Goal: Information Seeking & Learning: Learn about a topic

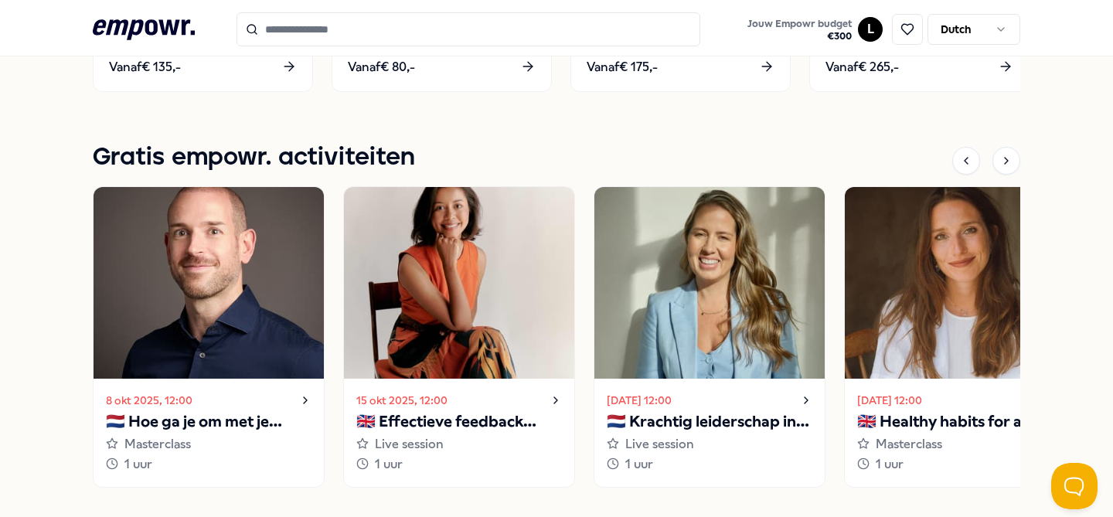
scroll to position [1054, 0]
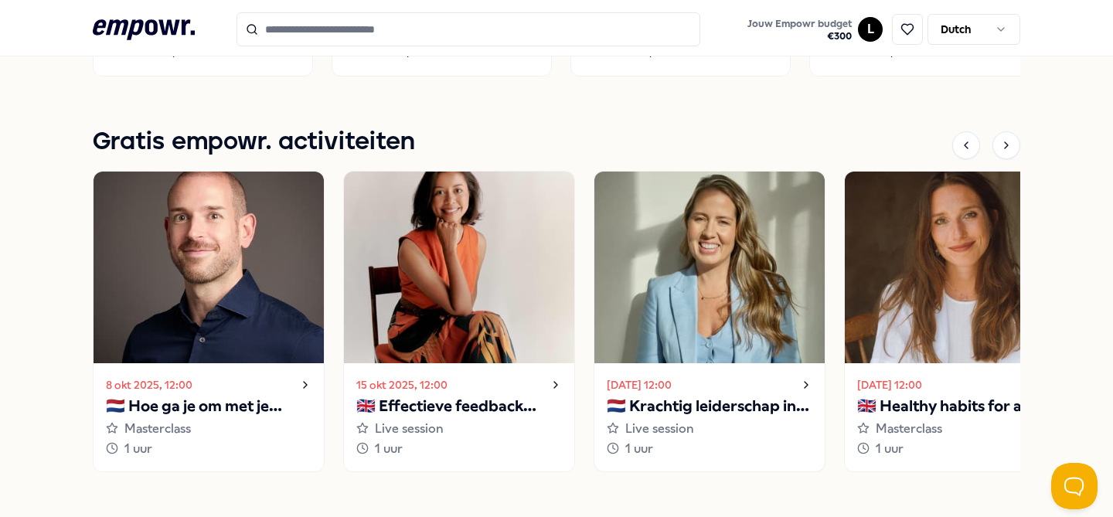
click at [697, 403] on p "🇳🇱 Krachtig leiderschap in uitdagende situaties" at bounding box center [710, 406] width 206 height 25
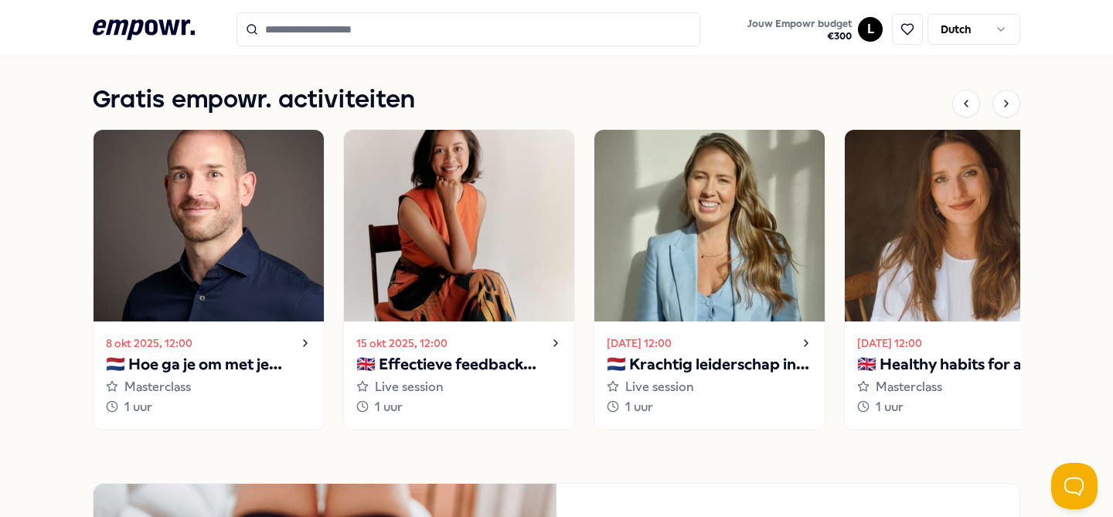
scroll to position [1096, 0]
click at [717, 369] on p "🇳🇱 Krachtig leiderschap in uitdagende situaties" at bounding box center [710, 364] width 206 height 25
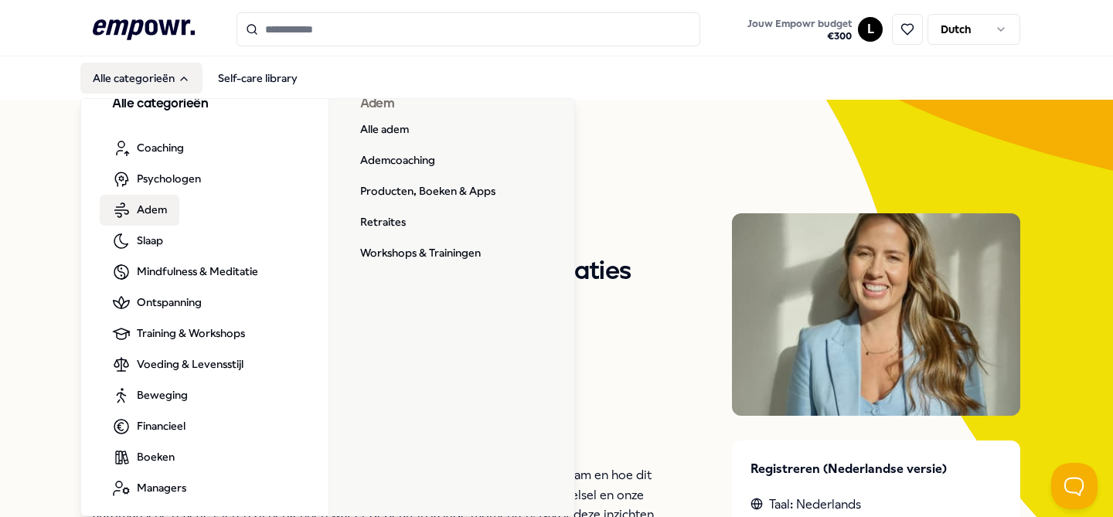
scroll to position [28, 0]
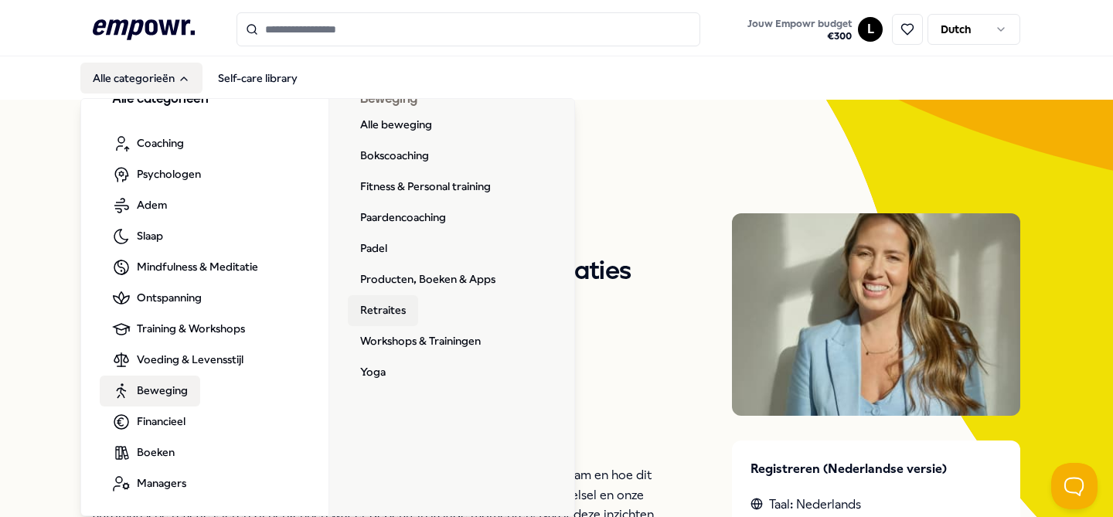
click at [393, 313] on link "Retraites" at bounding box center [383, 310] width 70 height 31
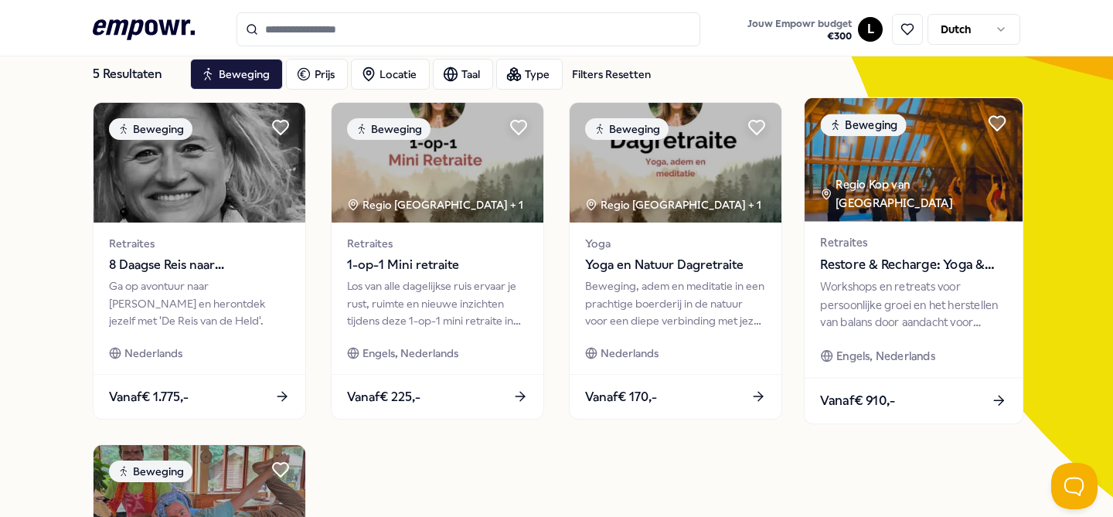
scroll to position [99, 0]
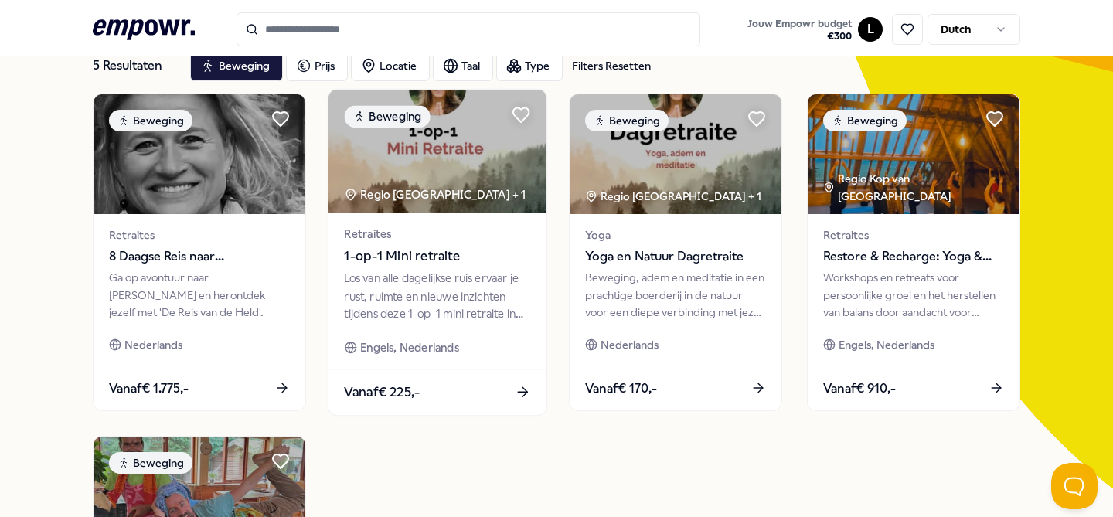
click at [444, 280] on div "Los van alle dagelijkse ruis ervaar je rust, ruimte en nieuwe inzichten tijdens…" at bounding box center [437, 296] width 186 height 53
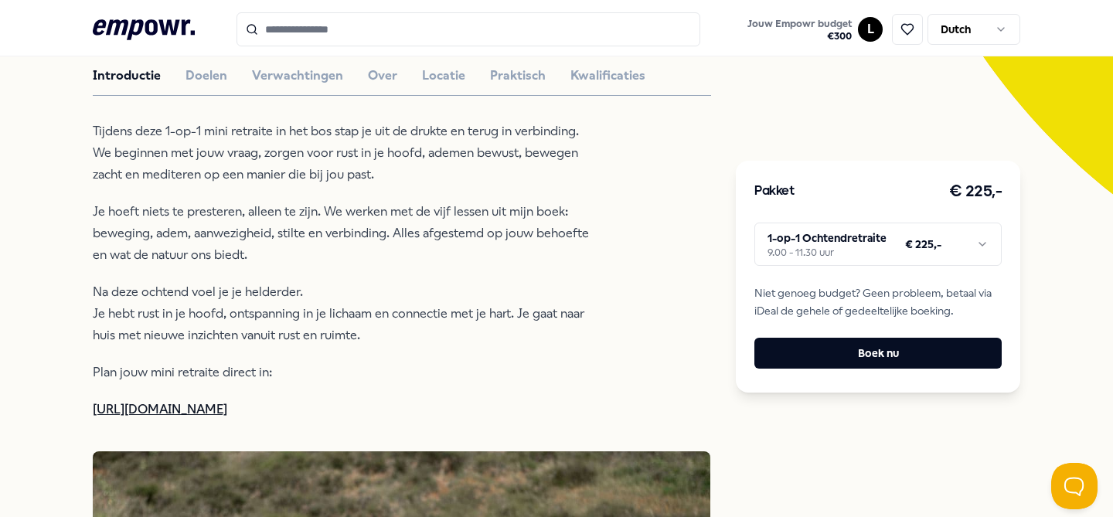
scroll to position [413, 0]
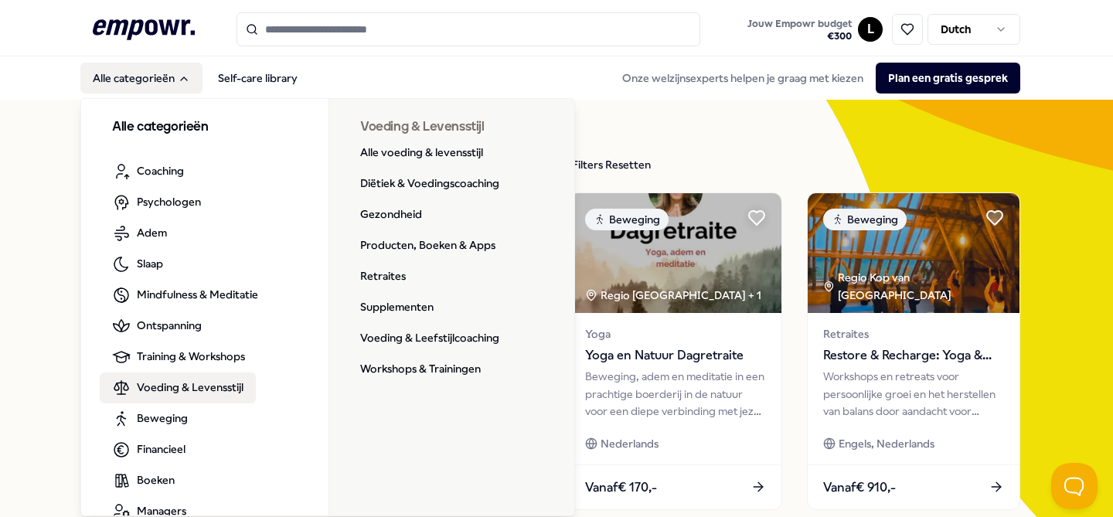
scroll to position [28, 0]
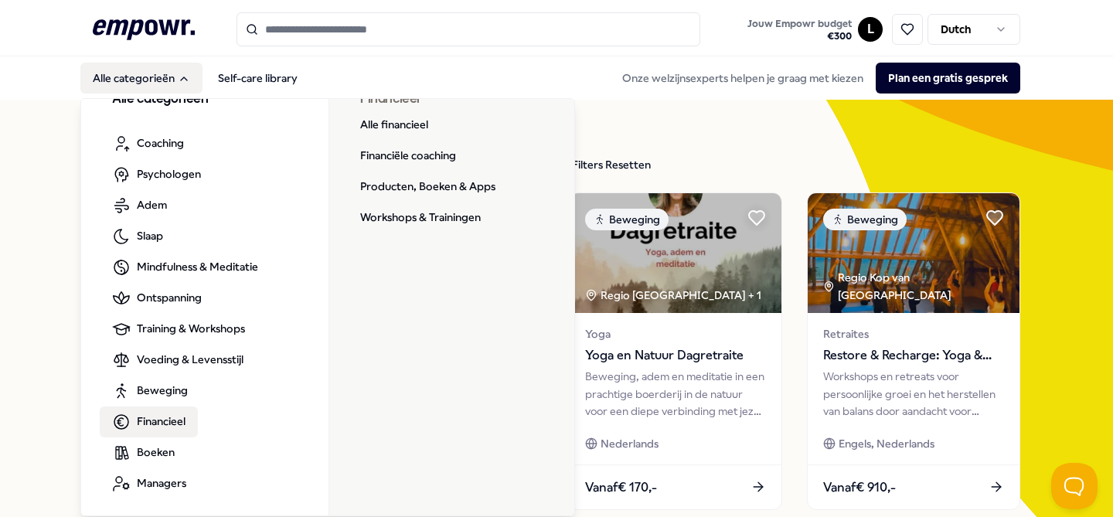
click at [182, 420] on span "Financieel" at bounding box center [161, 421] width 49 height 17
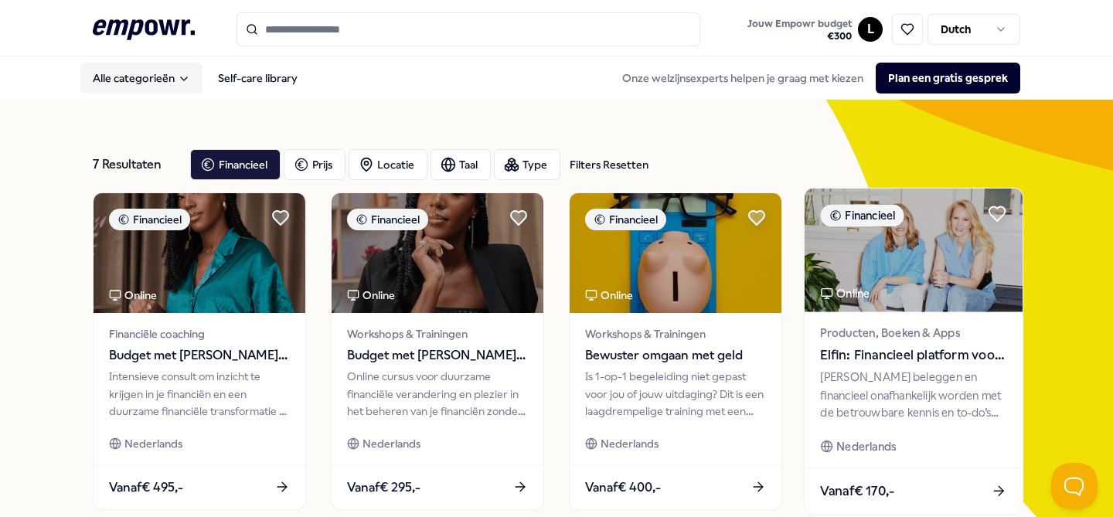
scroll to position [98, 0]
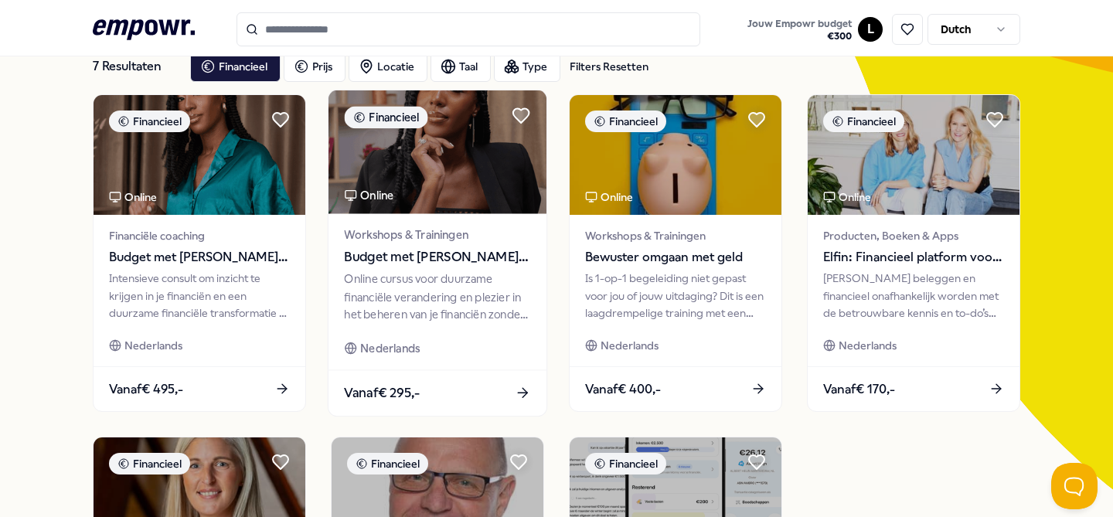
click at [420, 253] on span "Budget met Danie: Upgrade je financiën!" at bounding box center [437, 257] width 186 height 20
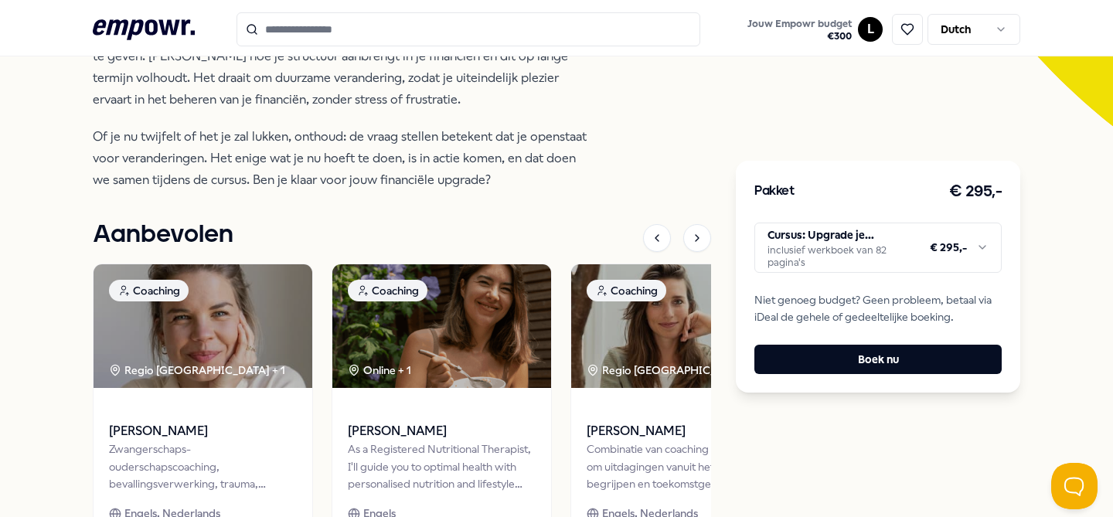
scroll to position [462, 0]
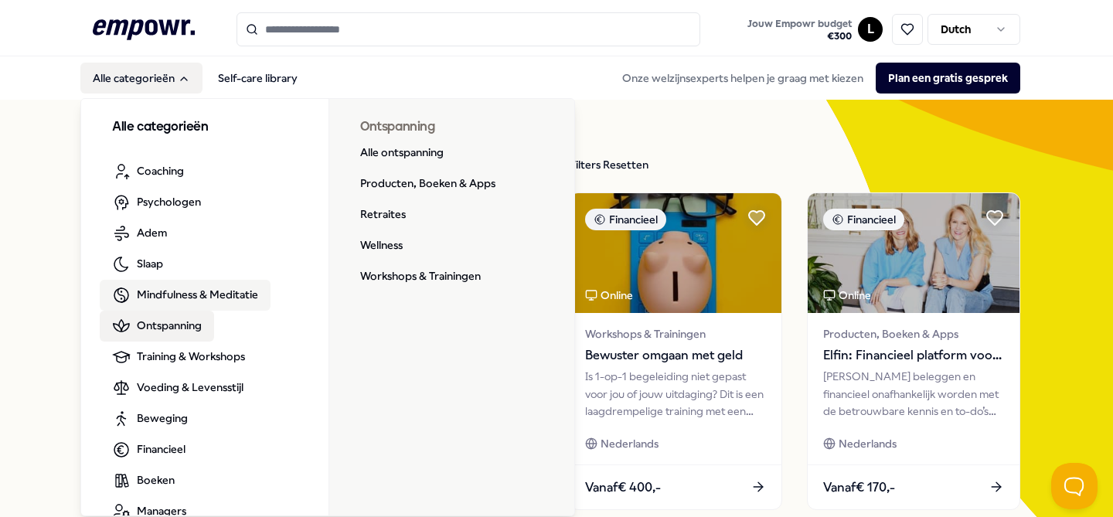
scroll to position [28, 0]
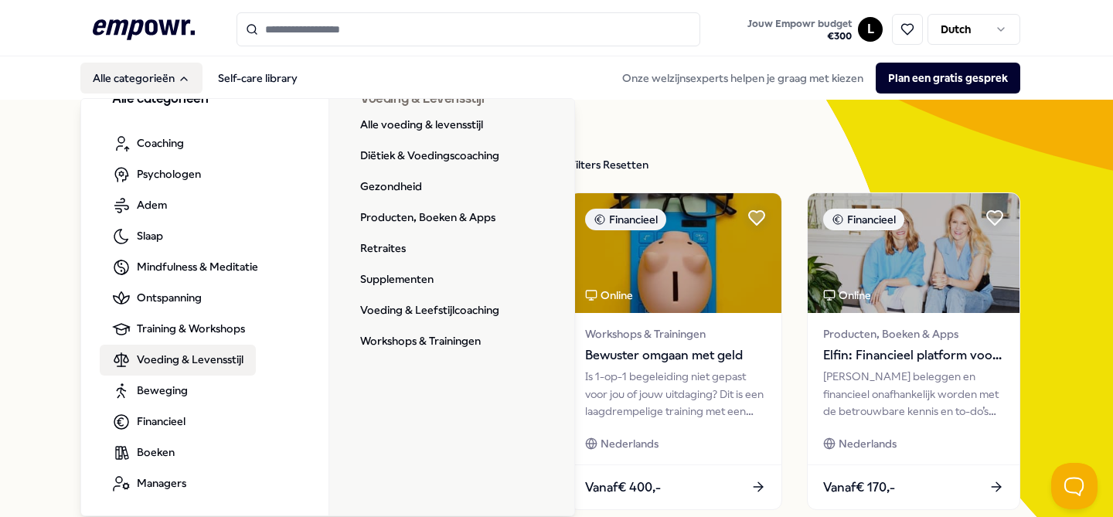
click at [155, 356] on span "Voeding & Levensstijl" at bounding box center [190, 359] width 107 height 17
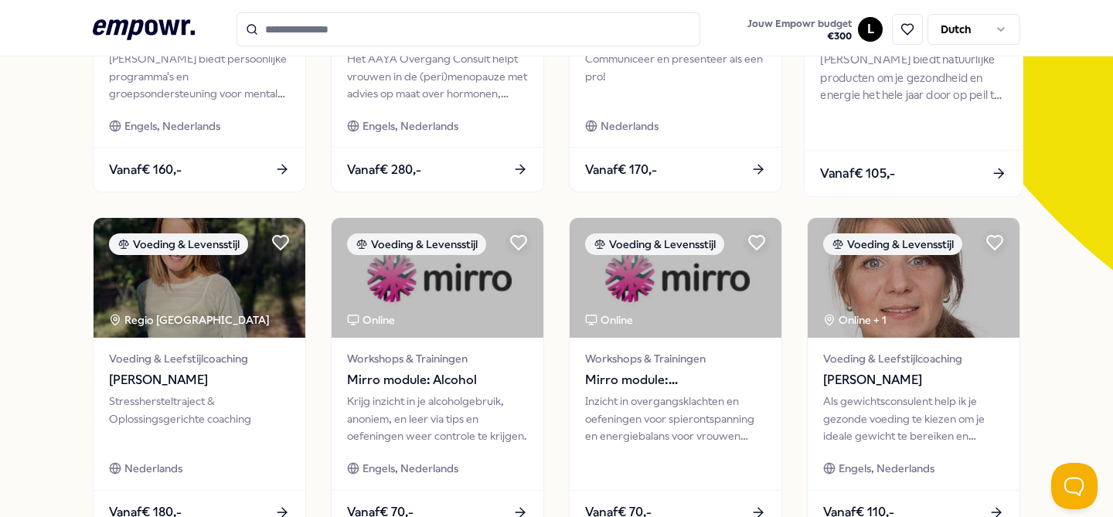
scroll to position [318, 0]
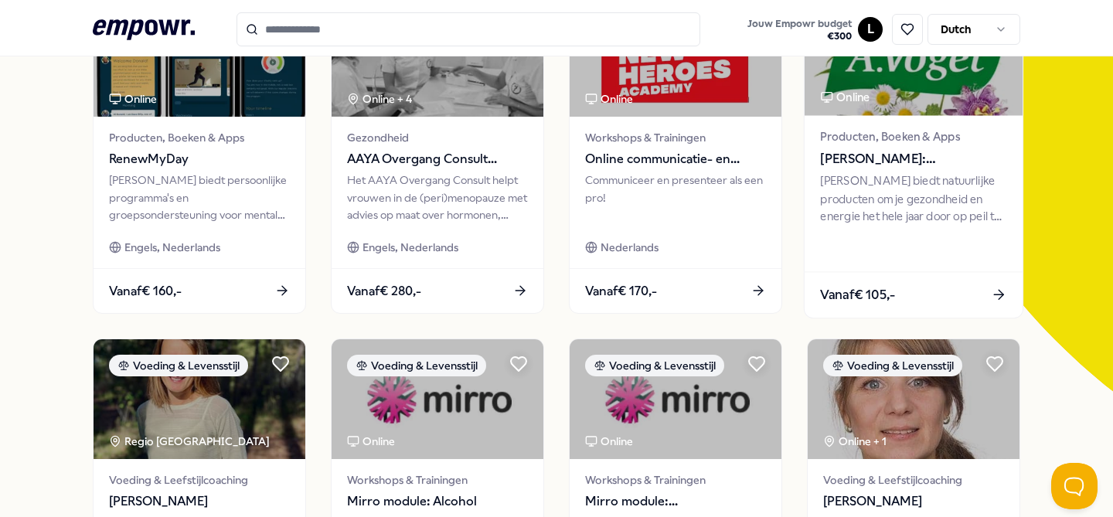
click at [869, 150] on span "[PERSON_NAME]: Supplementen" at bounding box center [913, 159] width 186 height 20
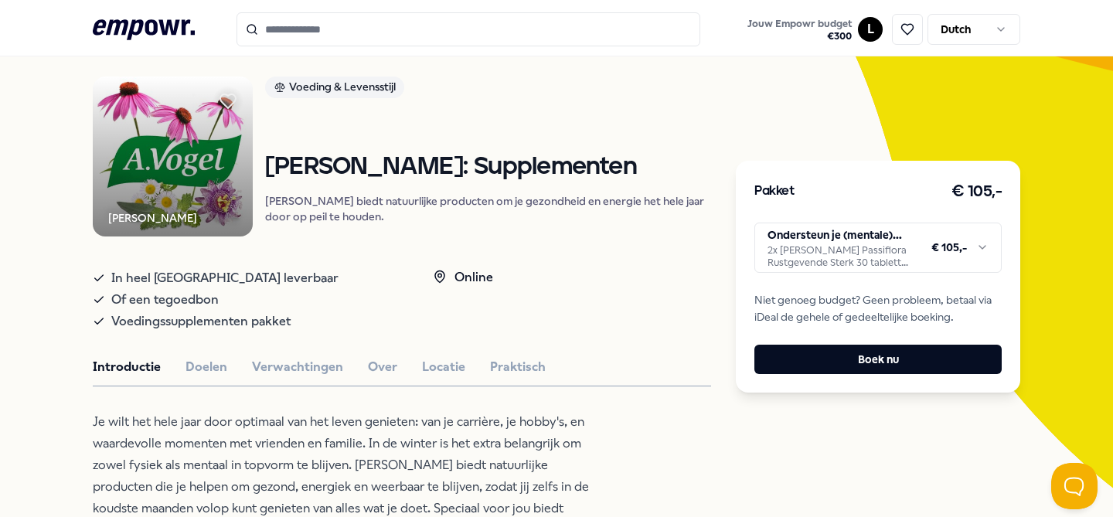
scroll to position [102, 0]
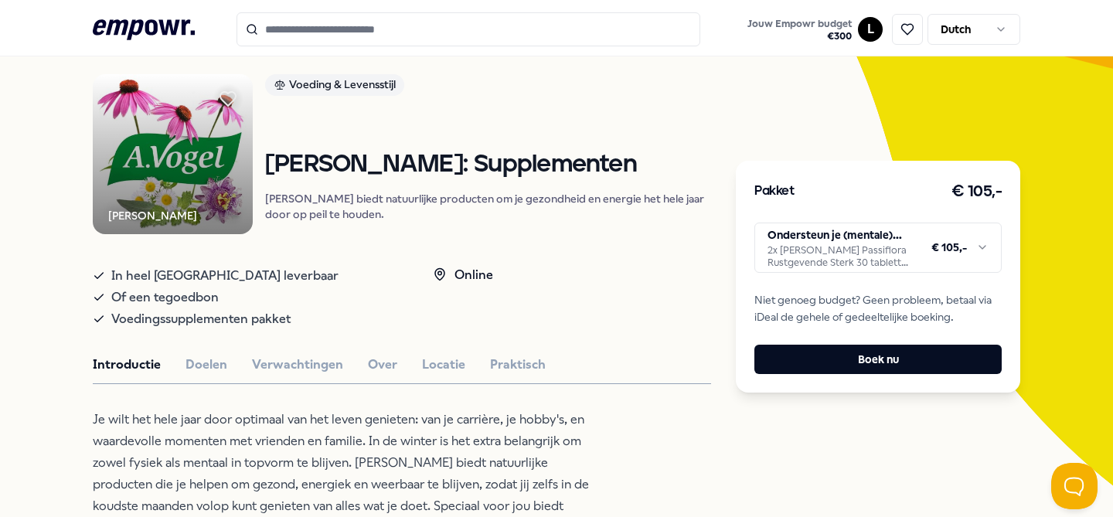
click at [984, 244] on html ".empowr-logo_svg__cls-1{fill:#03032f} Jouw Empowr budget € 300 L Dutch Alle cat…" at bounding box center [556, 258] width 1113 height 517
click at [607, 291] on html ".empowr-logo_svg__cls-1{fill:#03032f} Jouw Empowr budget € 300 L Dutch Alle cat…" at bounding box center [556, 258] width 1113 height 517
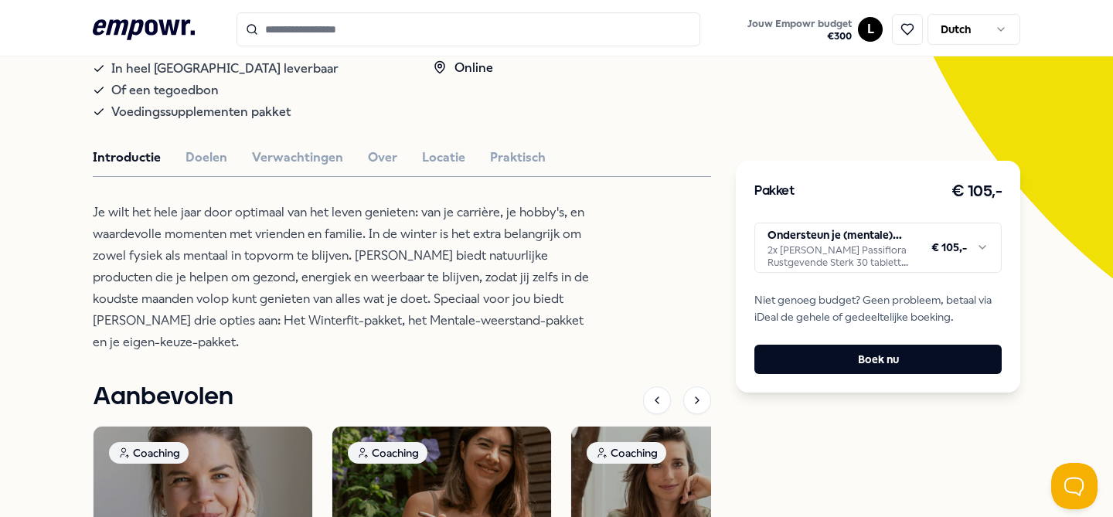
scroll to position [305, 0]
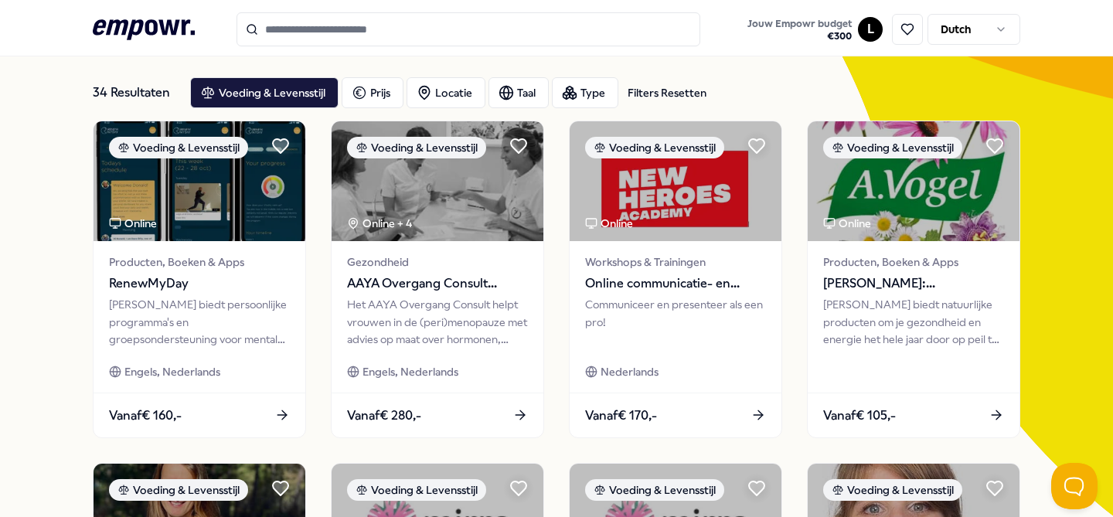
scroll to position [71, 0]
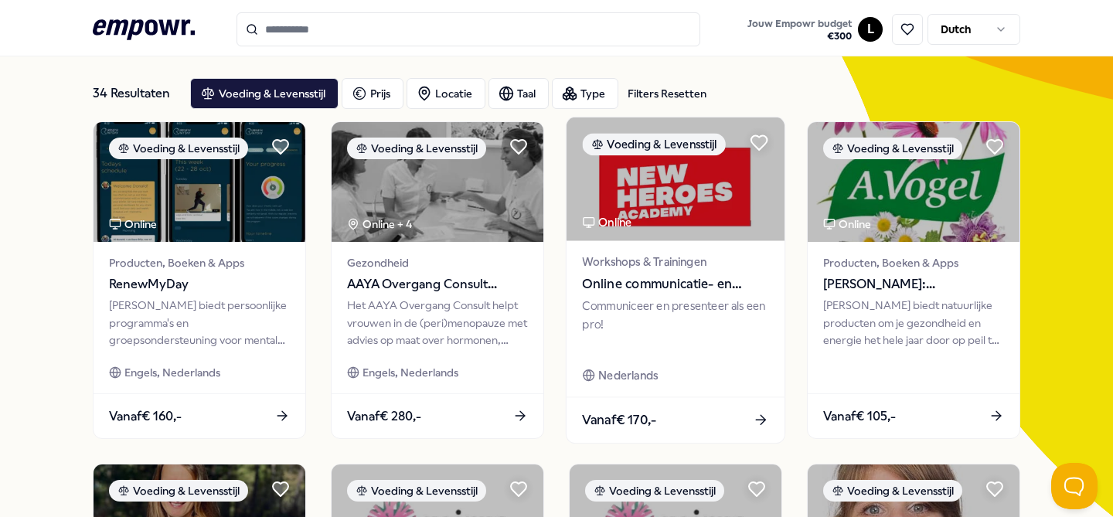
click at [677, 290] on span "Online communicatie- en presentatietrainingen – New Heroes Academy" at bounding box center [675, 284] width 186 height 20
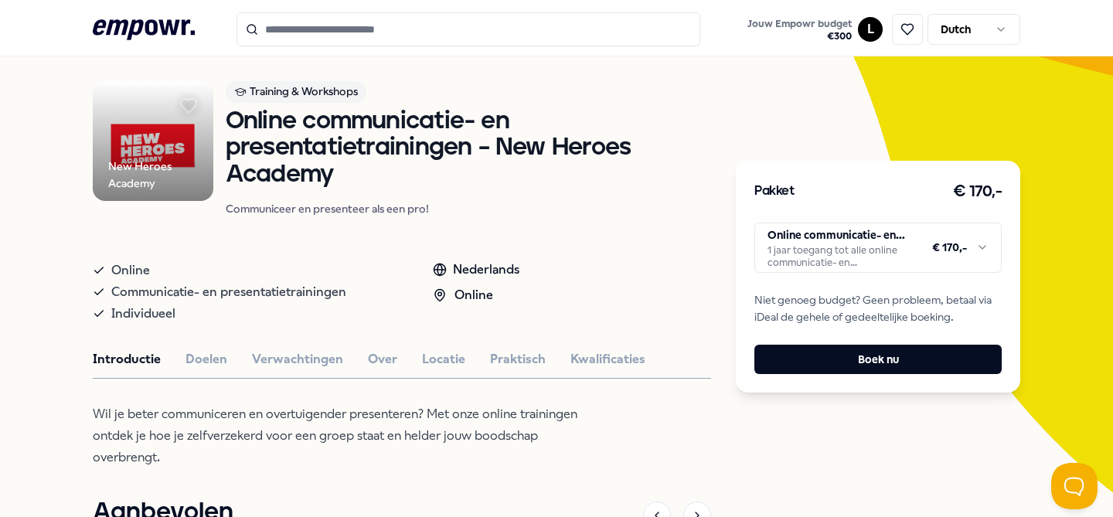
scroll to position [81, 0]
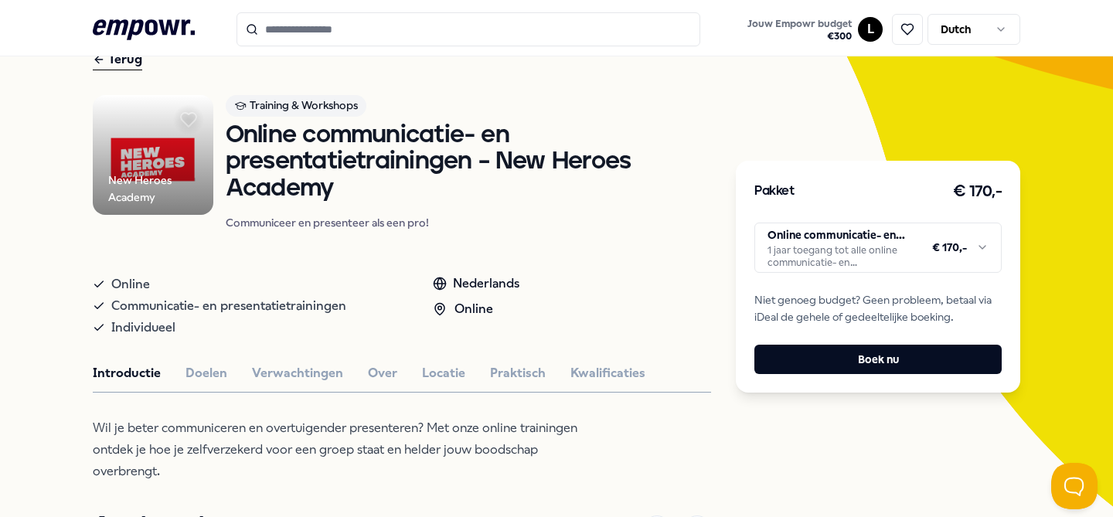
click at [866, 250] on html ".empowr-logo_svg__cls-1{fill:#03032f} Jouw Empowr budget € 300 L Dutch Alle cat…" at bounding box center [556, 258] width 1113 height 517
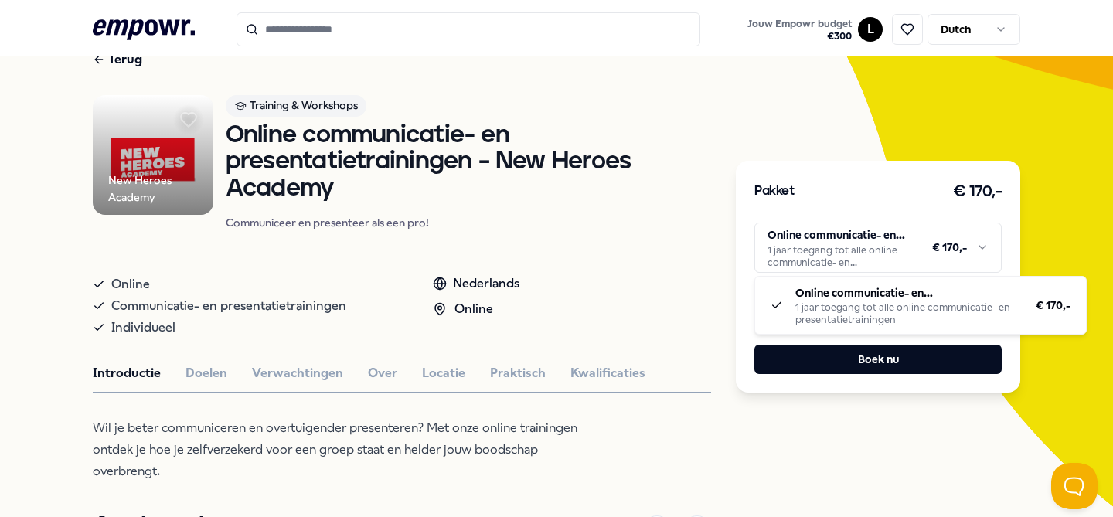
click at [866, 250] on html ".empowr-logo_svg__cls-1{fill:#03032f} Jouw Empowr budget € 300 L Dutch Alle cat…" at bounding box center [556, 258] width 1113 height 517
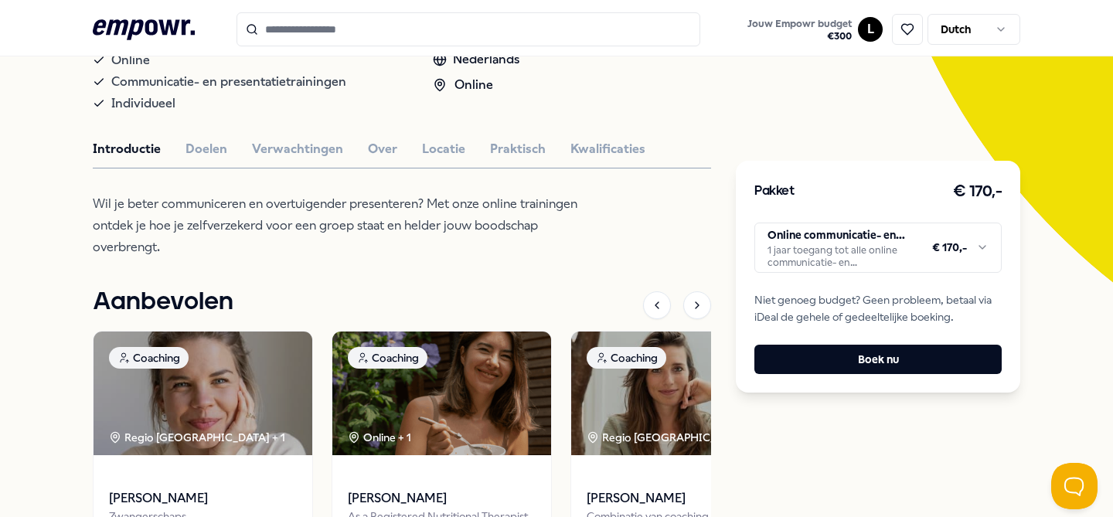
scroll to position [286, 0]
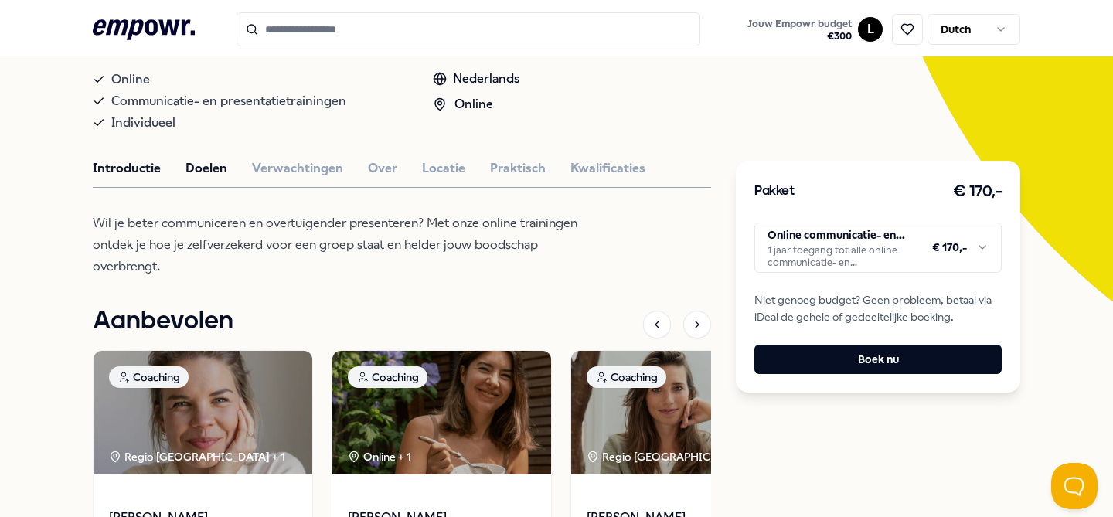
click at [195, 165] on button "Doelen" at bounding box center [206, 168] width 42 height 20
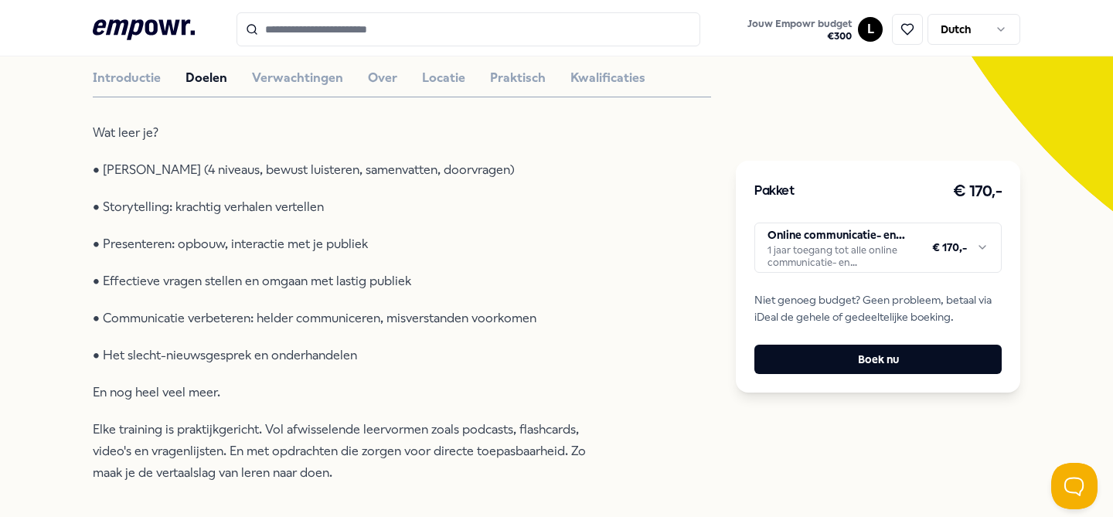
scroll to position [377, 0]
click at [302, 79] on button "Verwachtingen" at bounding box center [297, 77] width 91 height 20
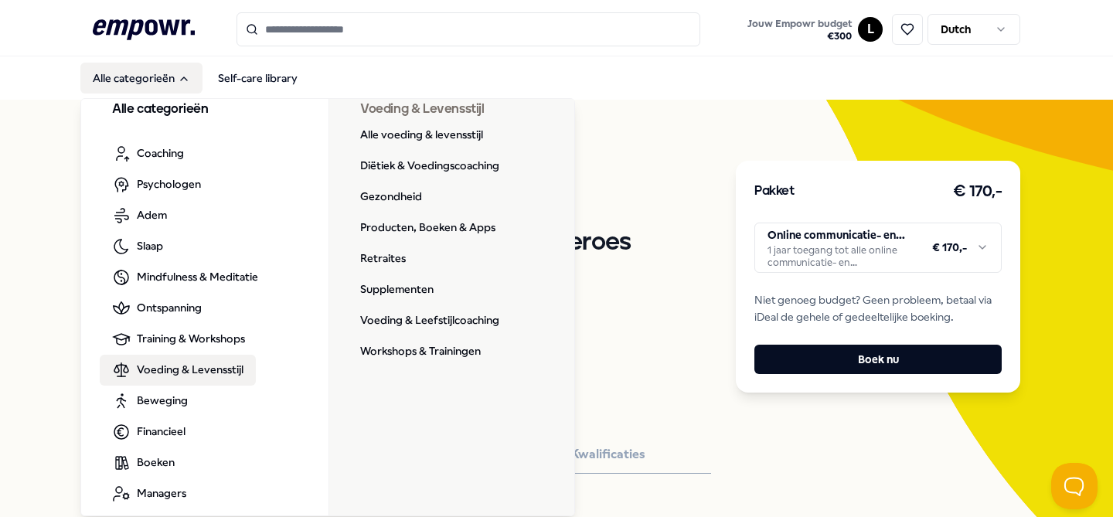
scroll to position [28, 0]
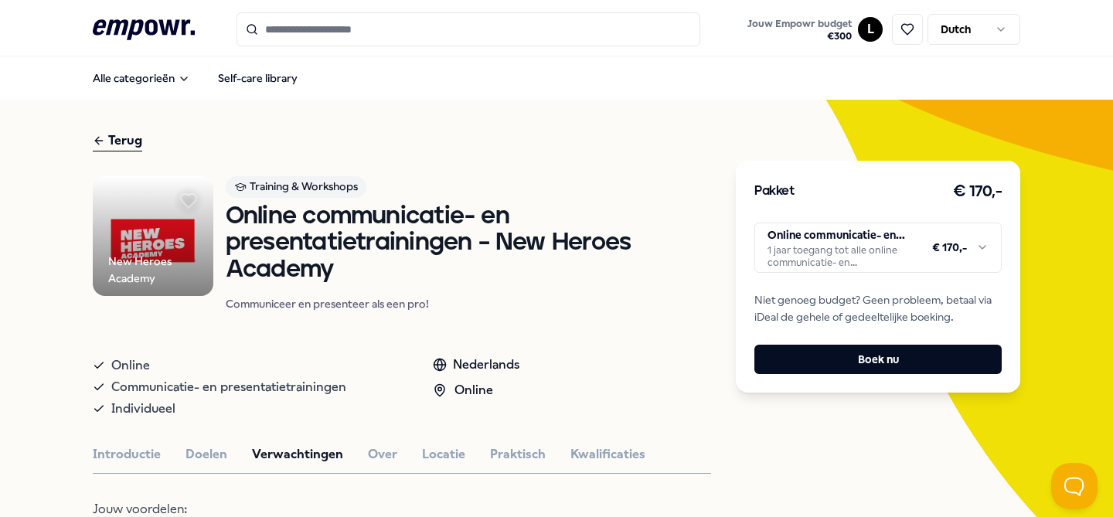
click at [328, 25] on input "Search for products, categories or subcategories" at bounding box center [468, 29] width 464 height 34
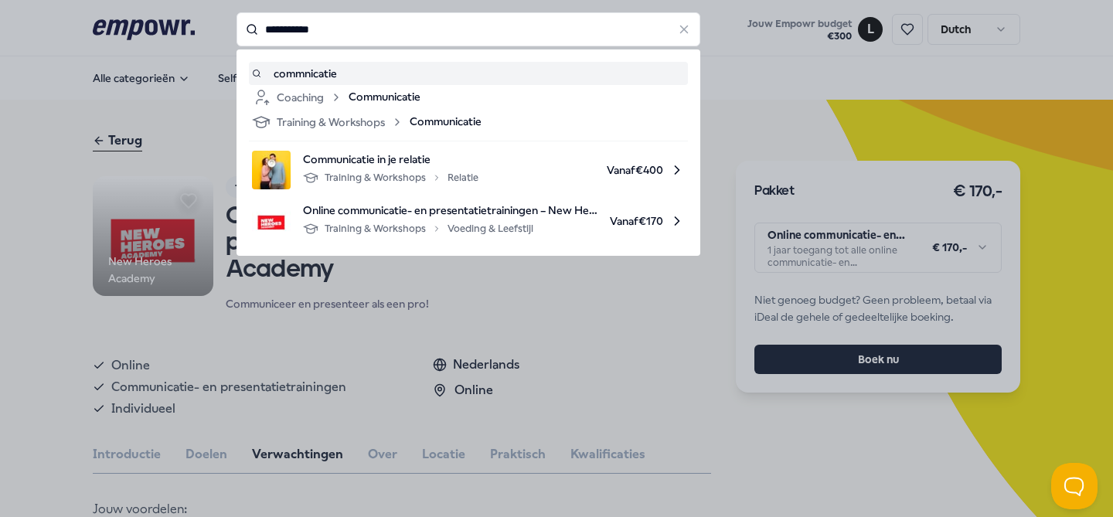
type input "**********"
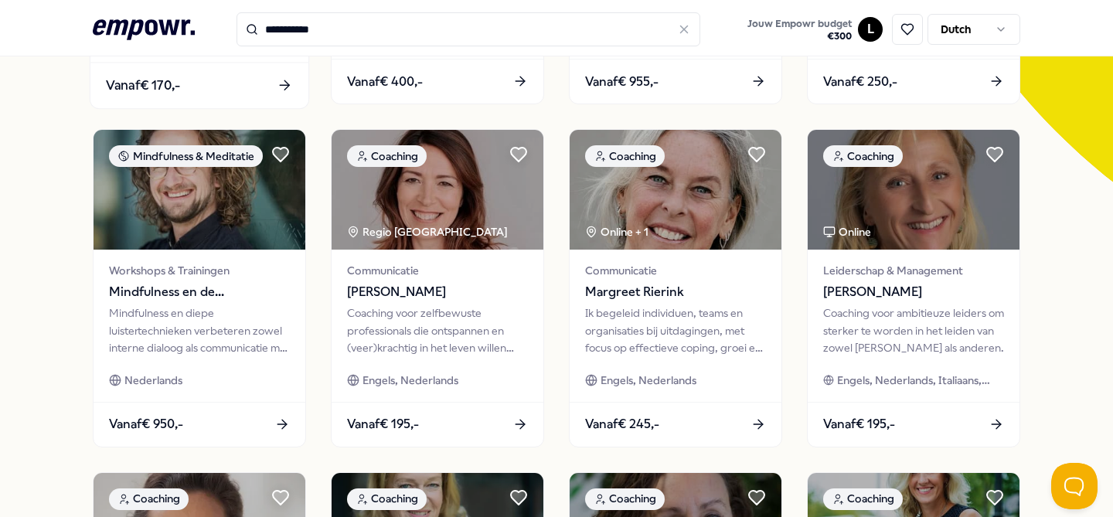
scroll to position [408, 0]
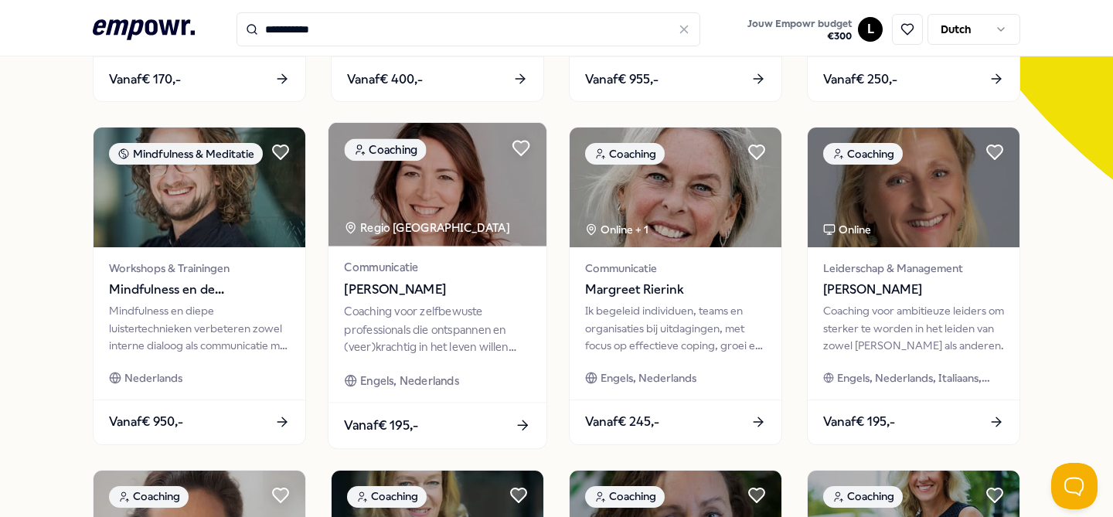
click at [408, 274] on span "Communicatie" at bounding box center [437, 268] width 186 height 18
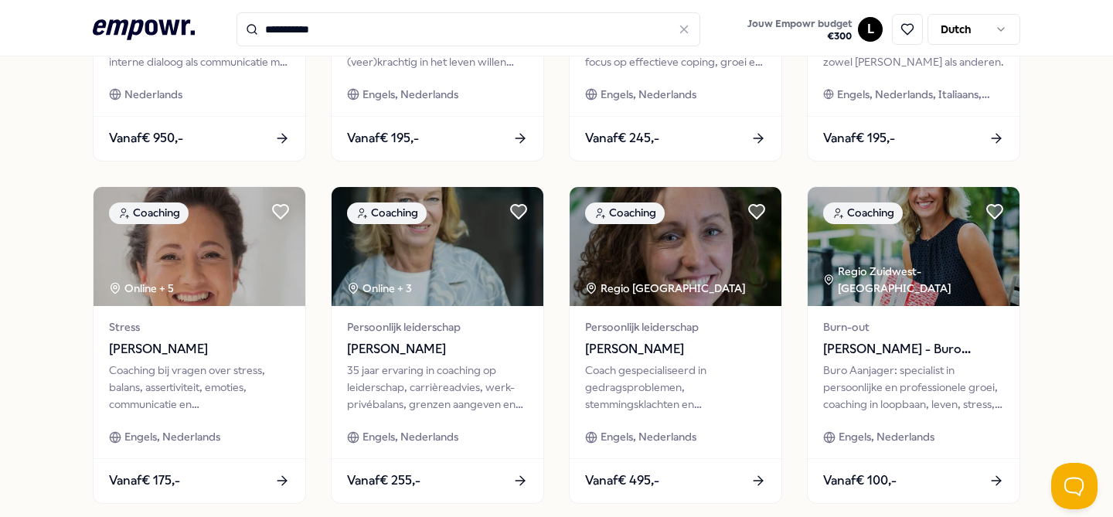
scroll to position [853, 0]
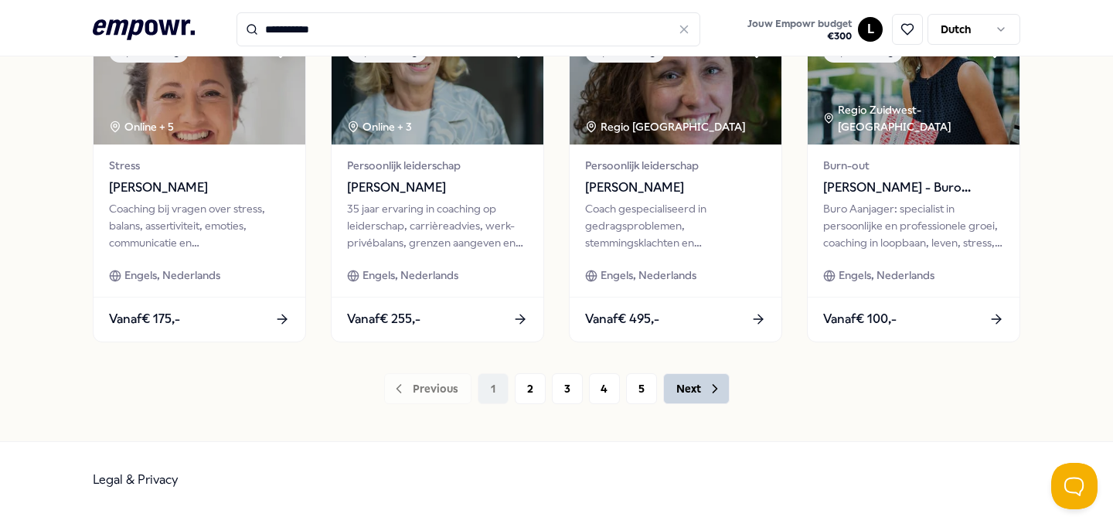
click at [686, 390] on button "Next" at bounding box center [696, 388] width 66 height 31
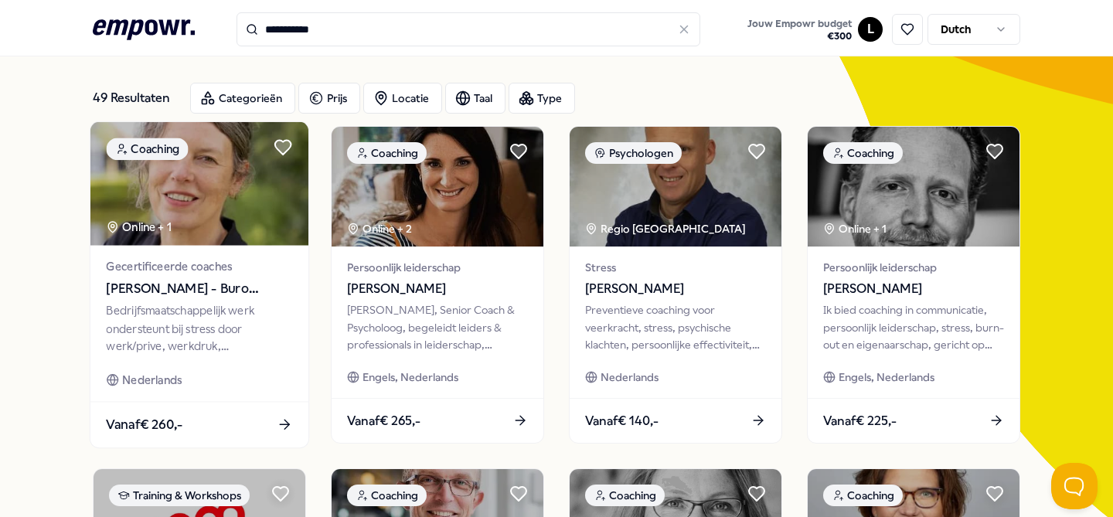
scroll to position [67, 0]
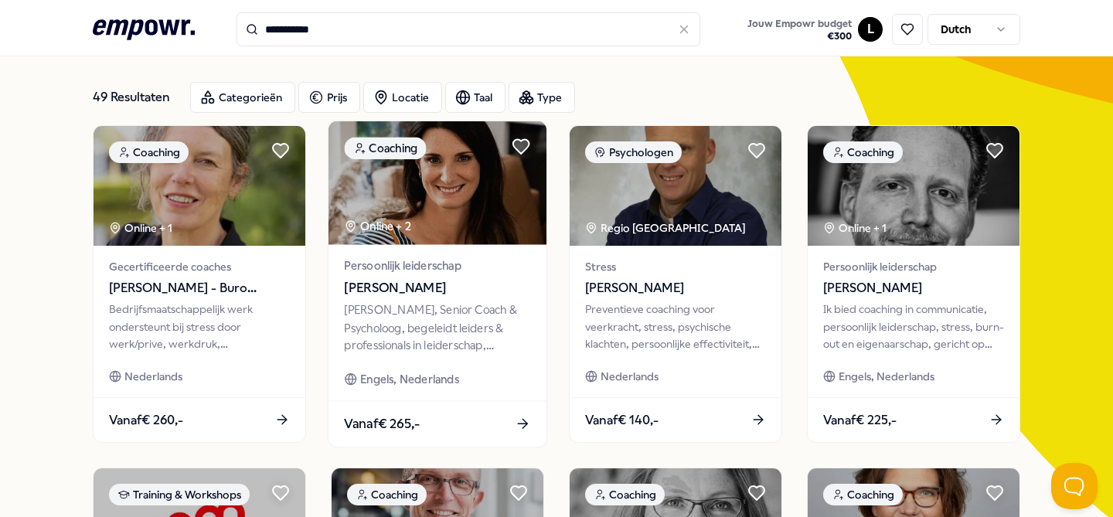
click at [446, 311] on div "[PERSON_NAME], Senior Coach & Psycholoog, begeleidt leiders & professionals in …" at bounding box center [437, 327] width 186 height 53
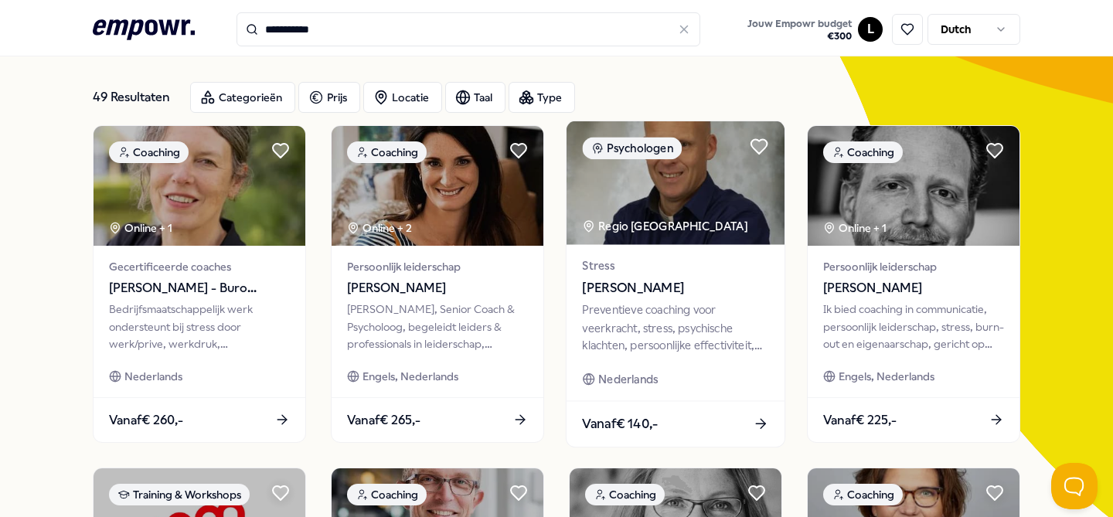
scroll to position [78, 0]
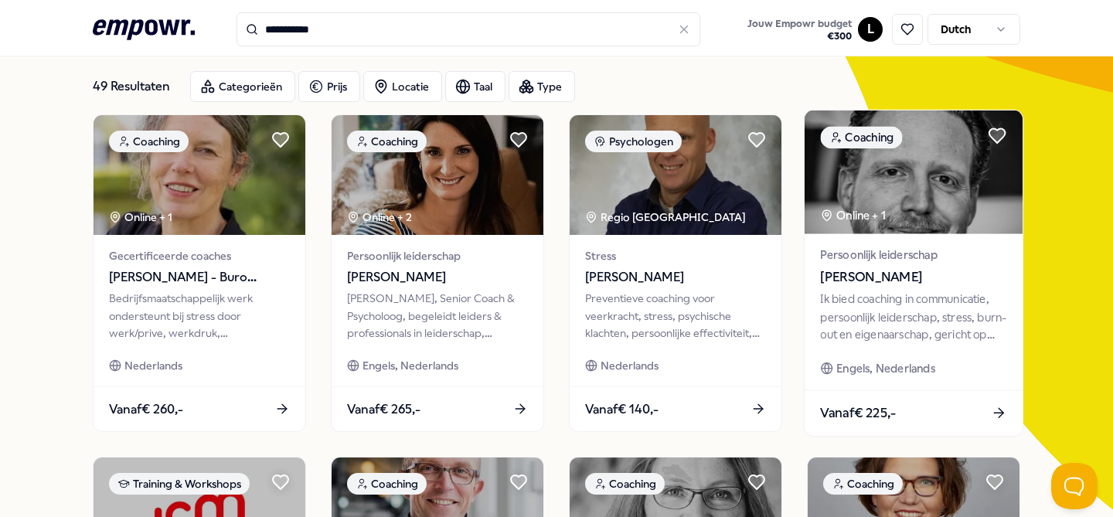
click at [903, 298] on div "Ik bied coaching in communicatie, persoonlijk leiderschap, stress, burn-out en …" at bounding box center [913, 317] width 186 height 53
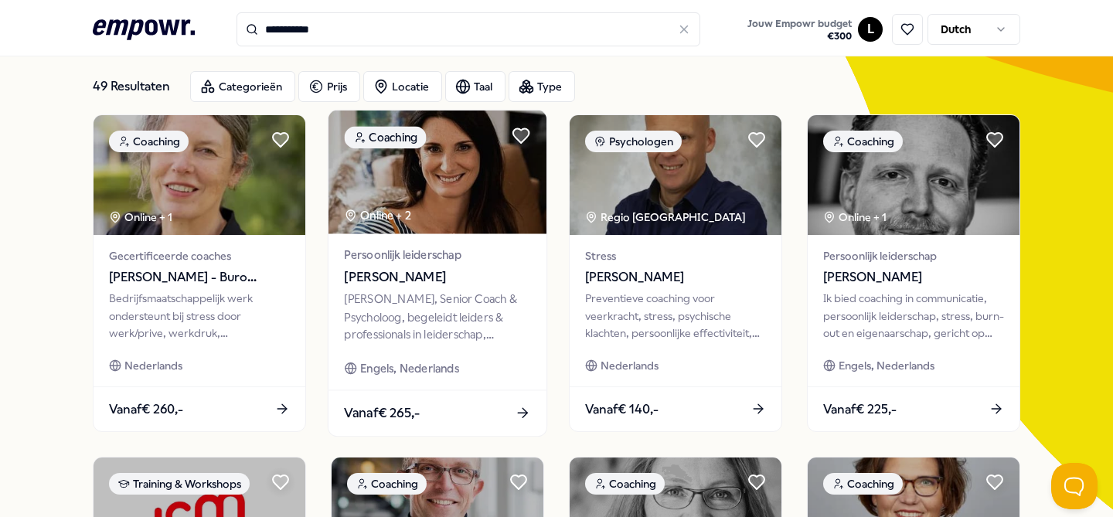
scroll to position [0, 0]
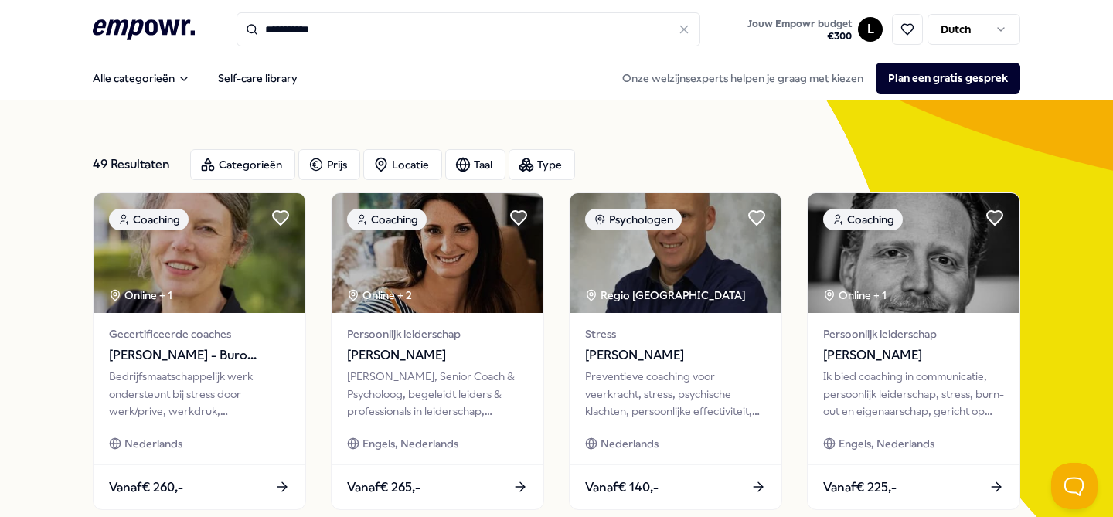
click at [124, 22] on icon at bounding box center [144, 29] width 102 height 20
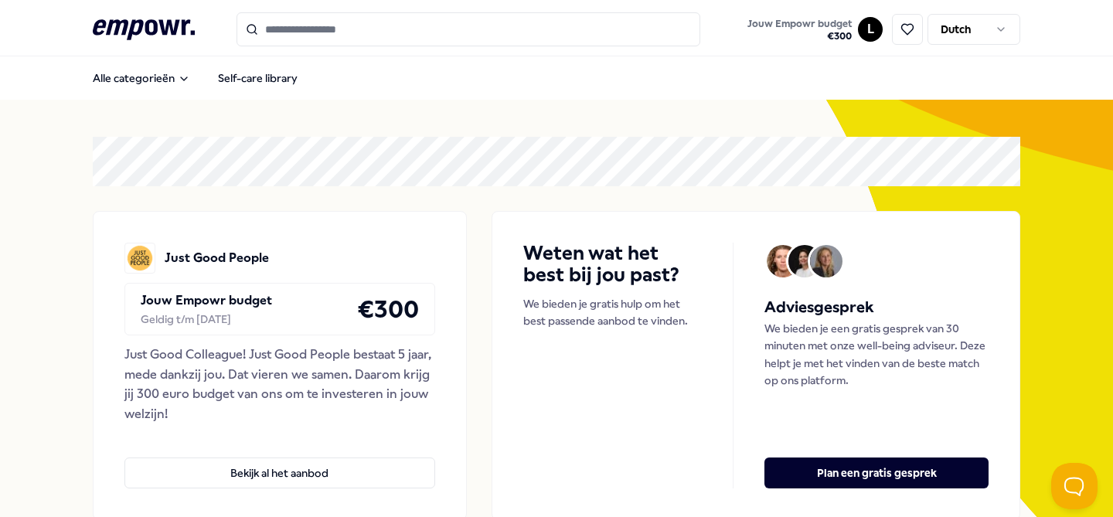
click at [129, 23] on icon ".empowr-logo_svg__cls-1{fill:#03032f}" at bounding box center [144, 29] width 102 height 29
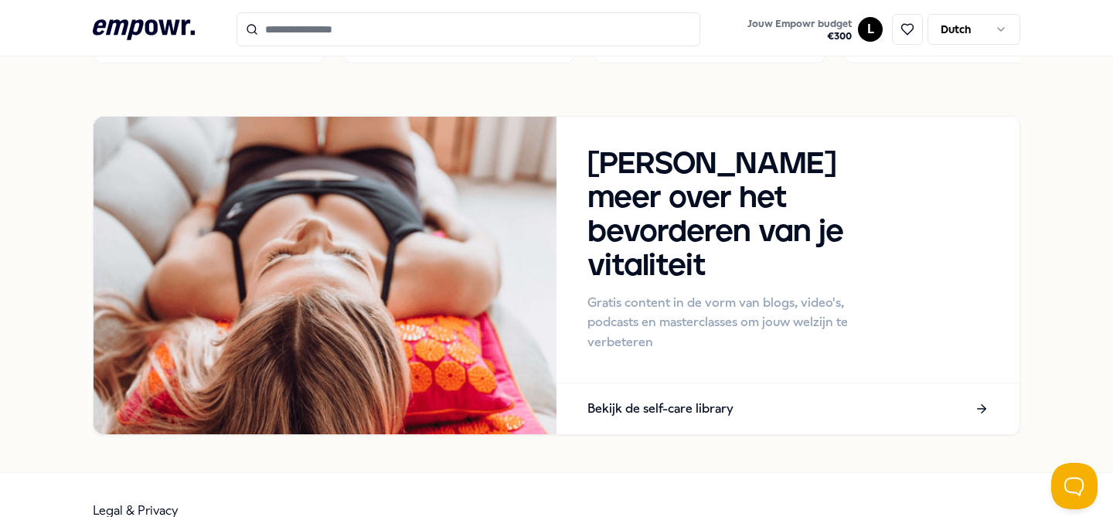
scroll to position [1466, 0]
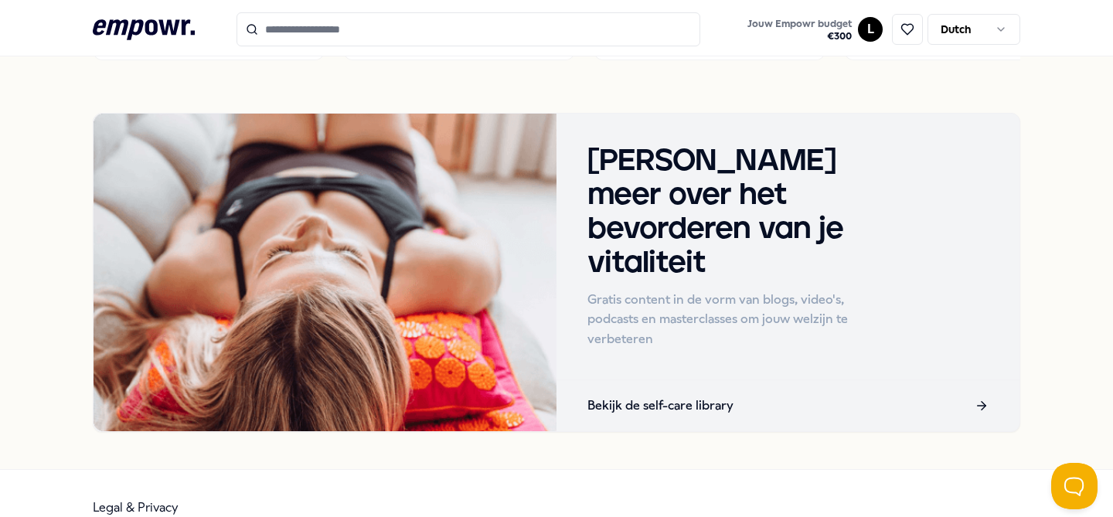
click at [658, 174] on h3 "Lees meer over het bevorderen van je vitaliteit" at bounding box center [720, 212] width 267 height 136
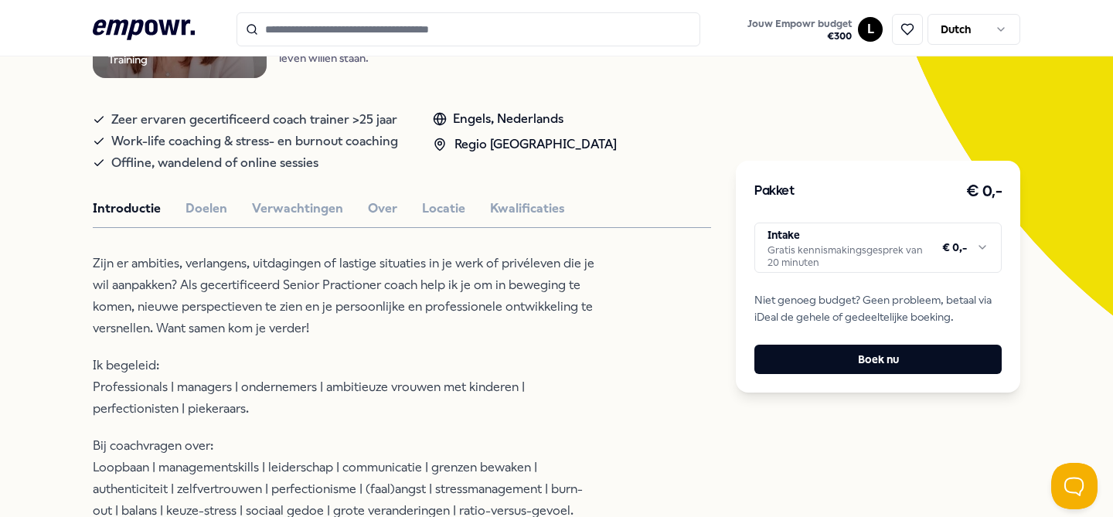
scroll to position [324, 0]
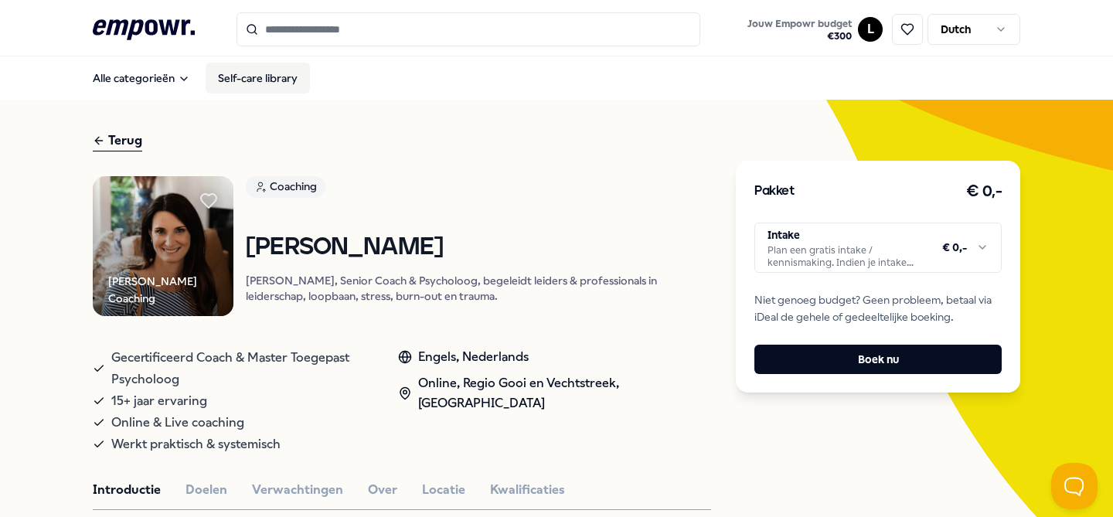
click at [253, 77] on link "Self-care library" at bounding box center [258, 78] width 104 height 31
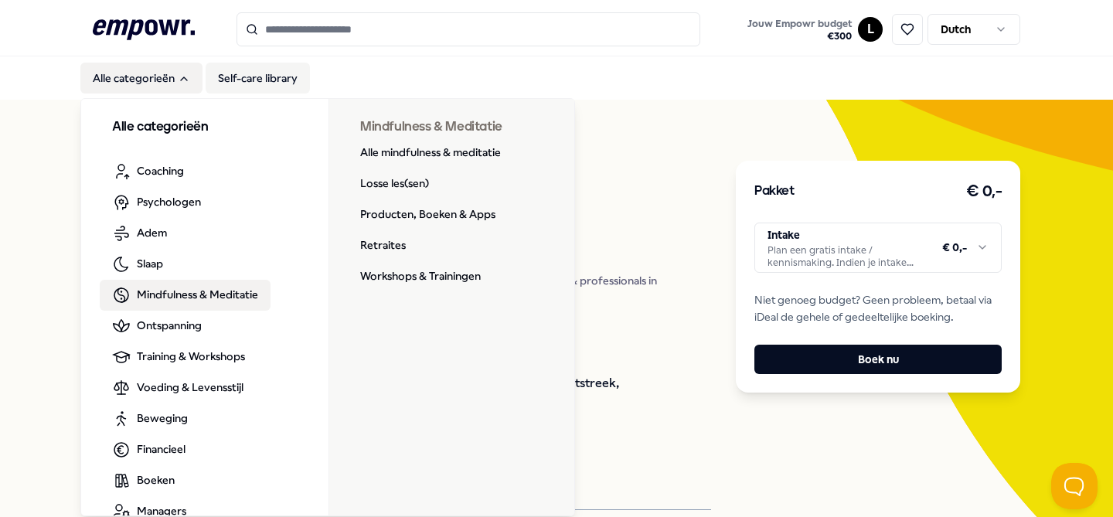
scroll to position [28, 0]
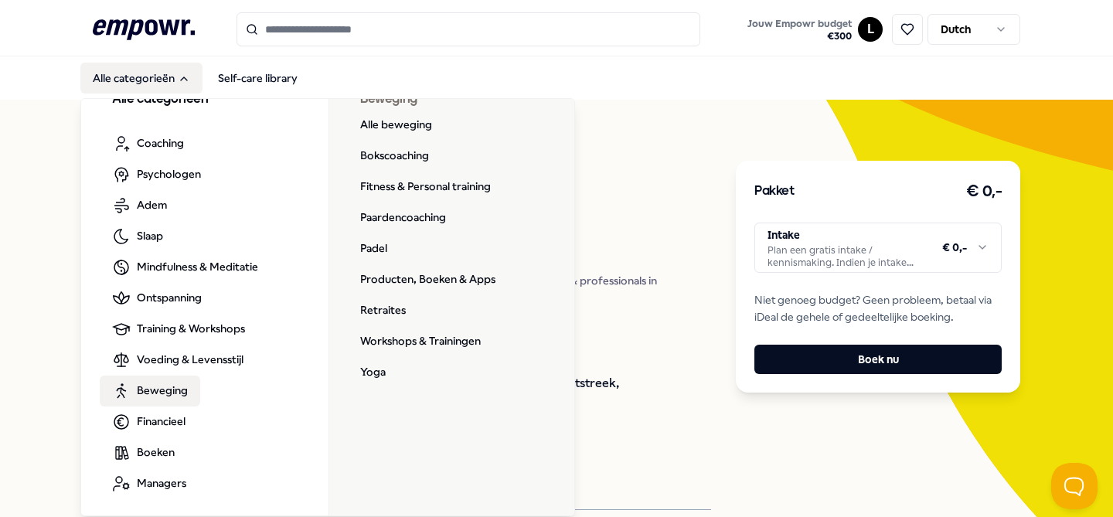
click at [168, 393] on span "Beweging" at bounding box center [162, 390] width 51 height 17
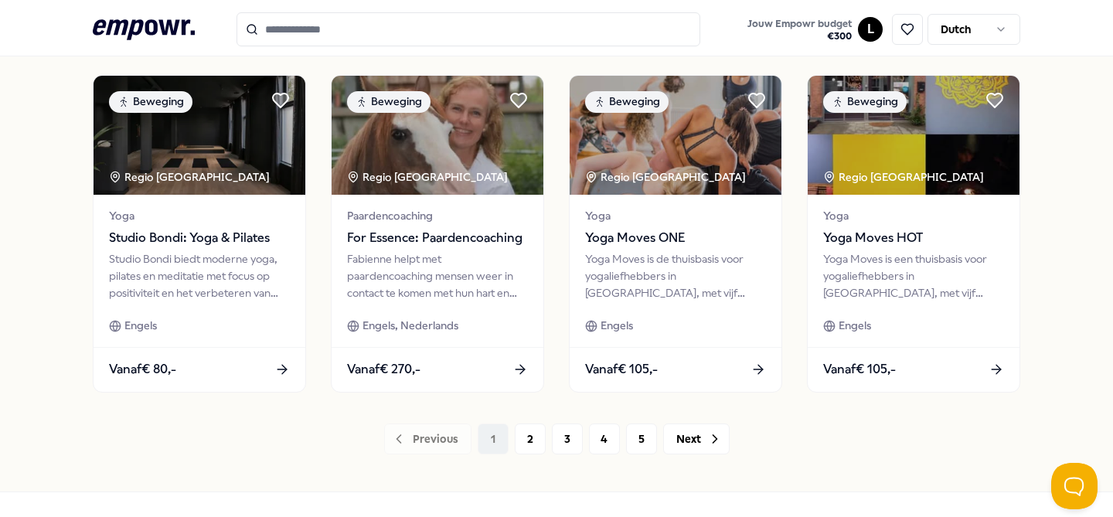
scroll to position [853, 0]
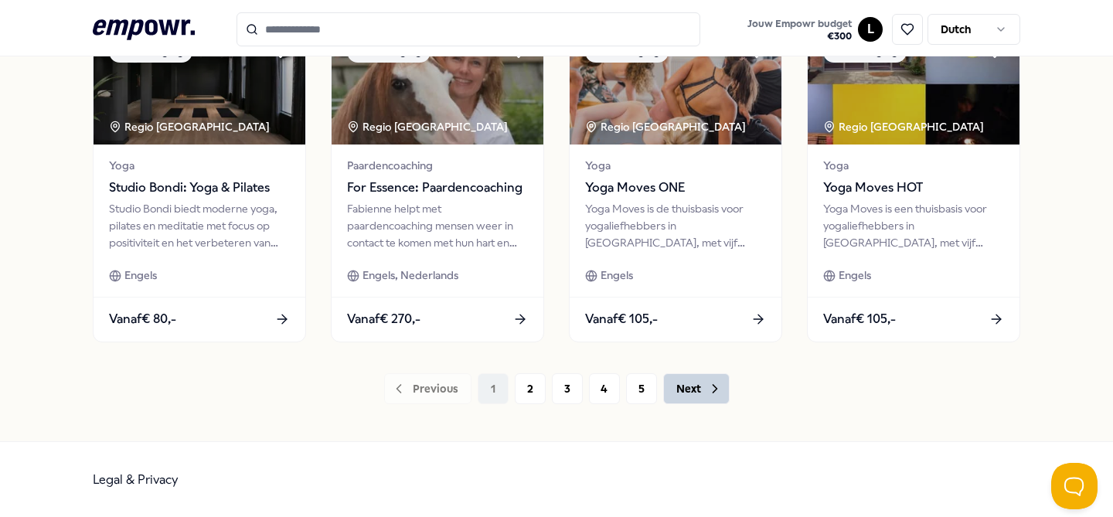
click at [688, 384] on button "Next" at bounding box center [696, 388] width 66 height 31
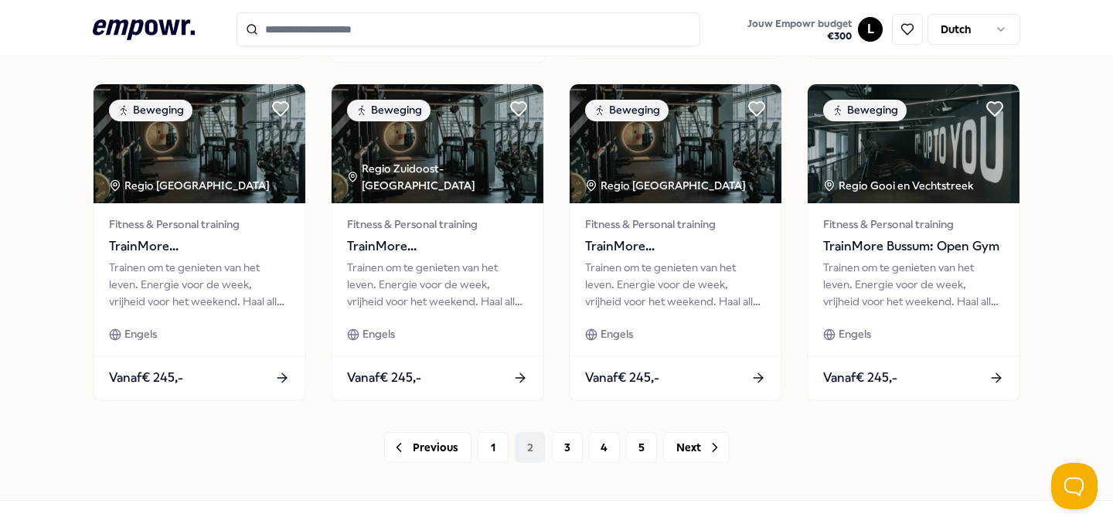
scroll to position [853, 0]
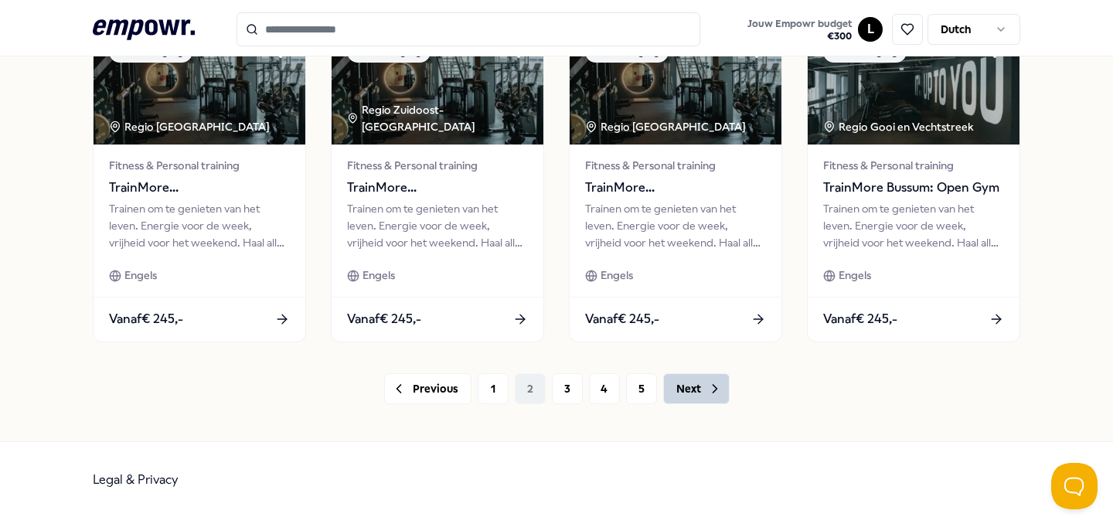
click at [704, 386] on button "Next" at bounding box center [696, 388] width 66 height 31
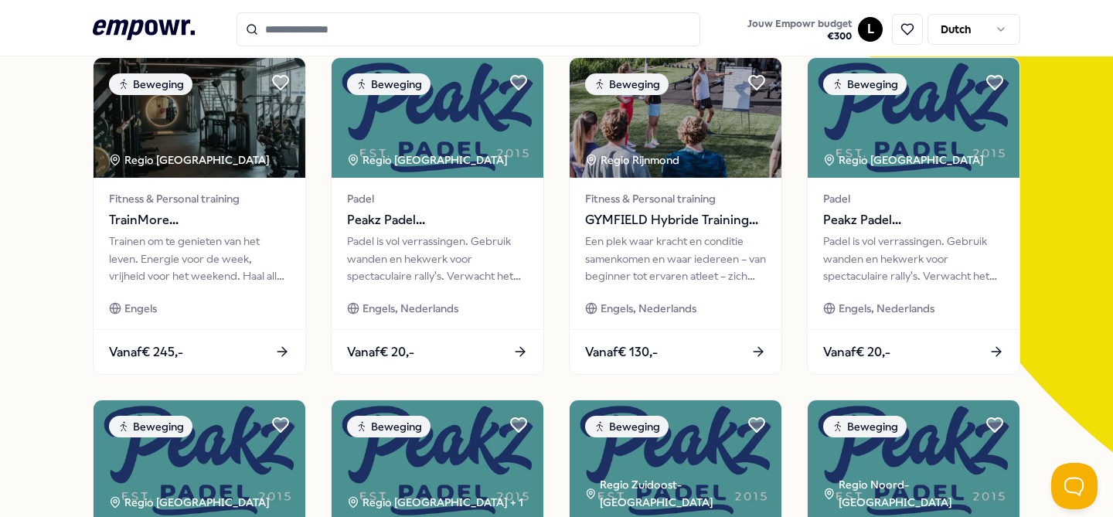
scroll to position [92, 0]
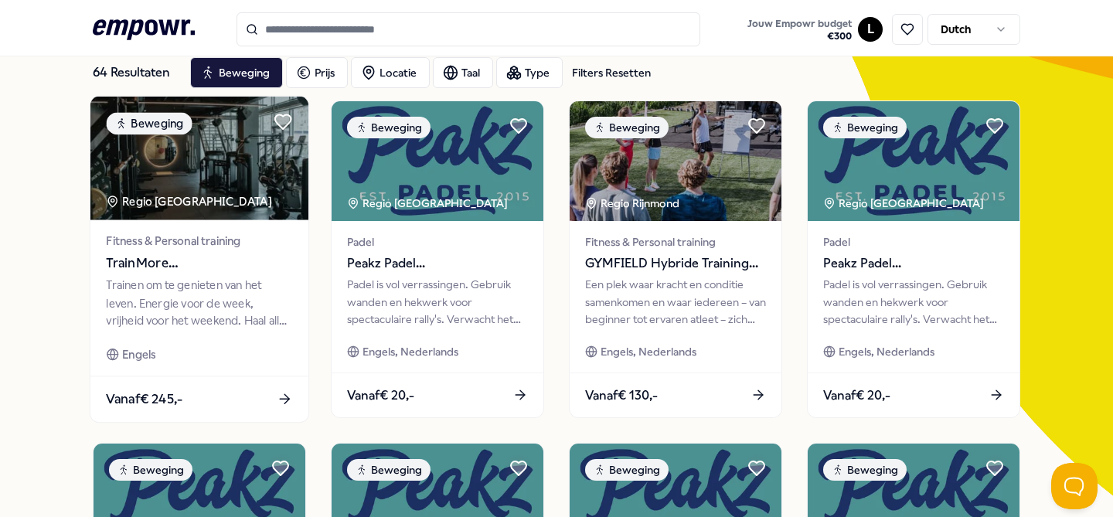
click at [195, 269] on span "TrainMore Amsterdam: Open Gym" at bounding box center [199, 263] width 186 height 20
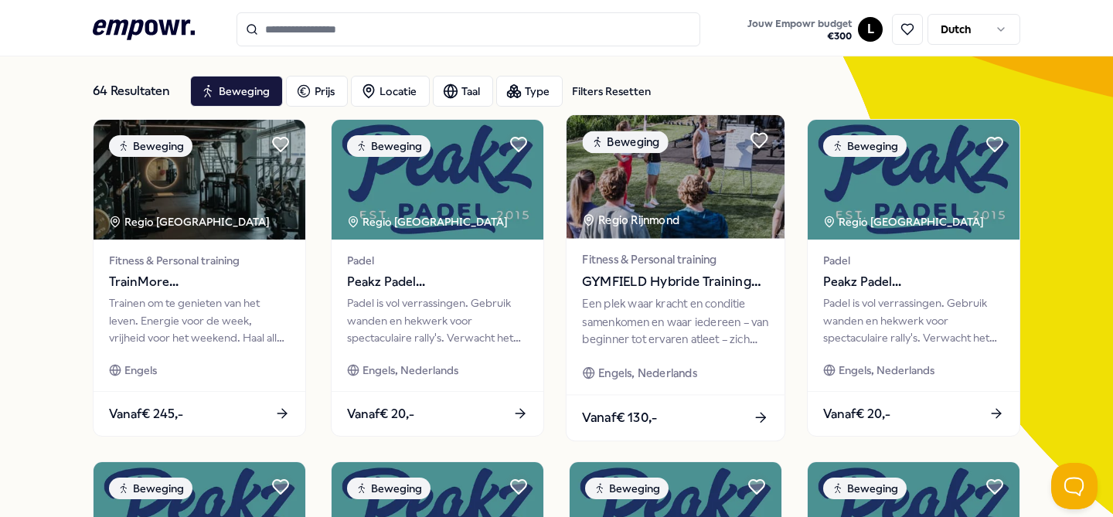
scroll to position [853, 0]
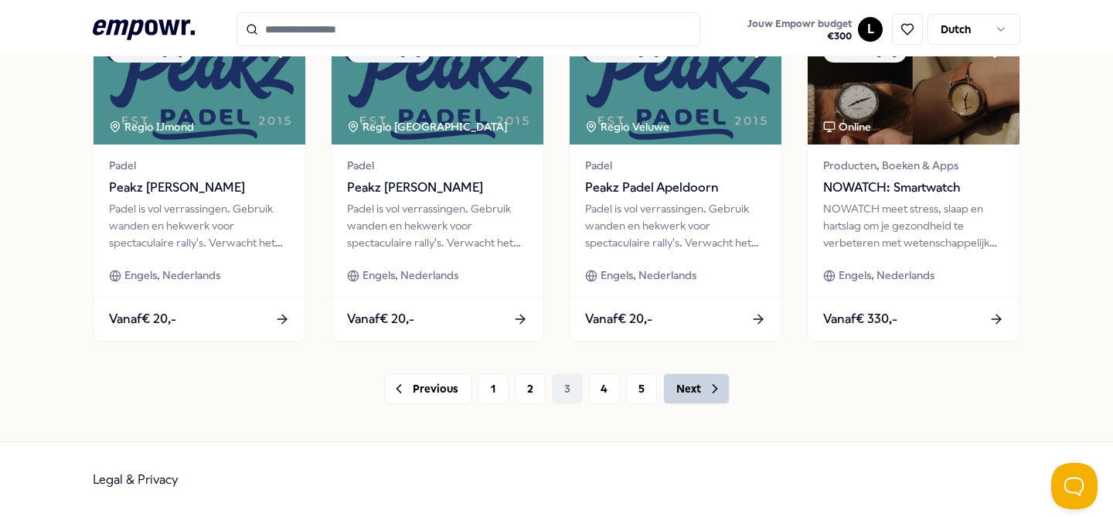
click at [688, 393] on button "Next" at bounding box center [696, 388] width 66 height 31
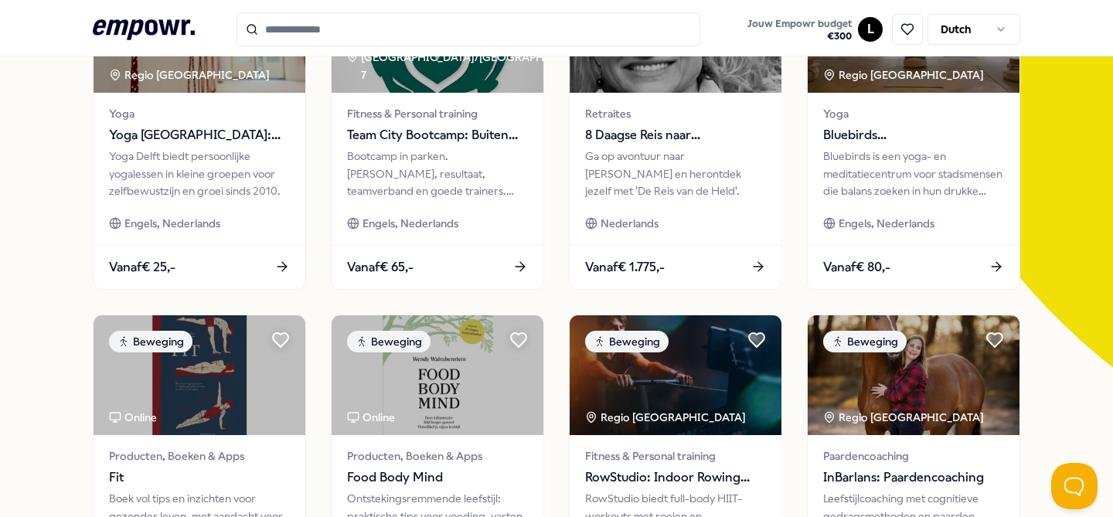
scroll to position [49, 0]
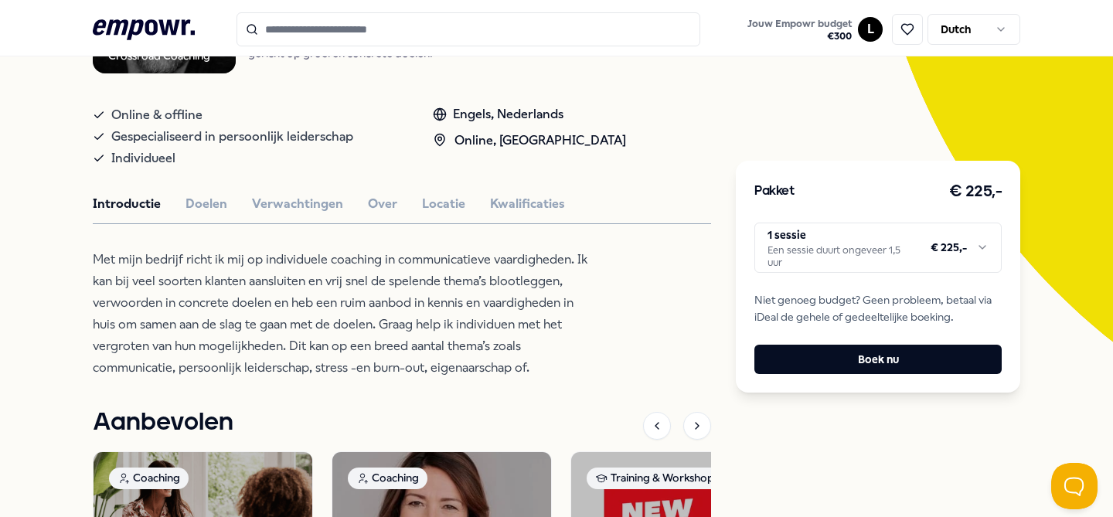
scroll to position [274, 0]
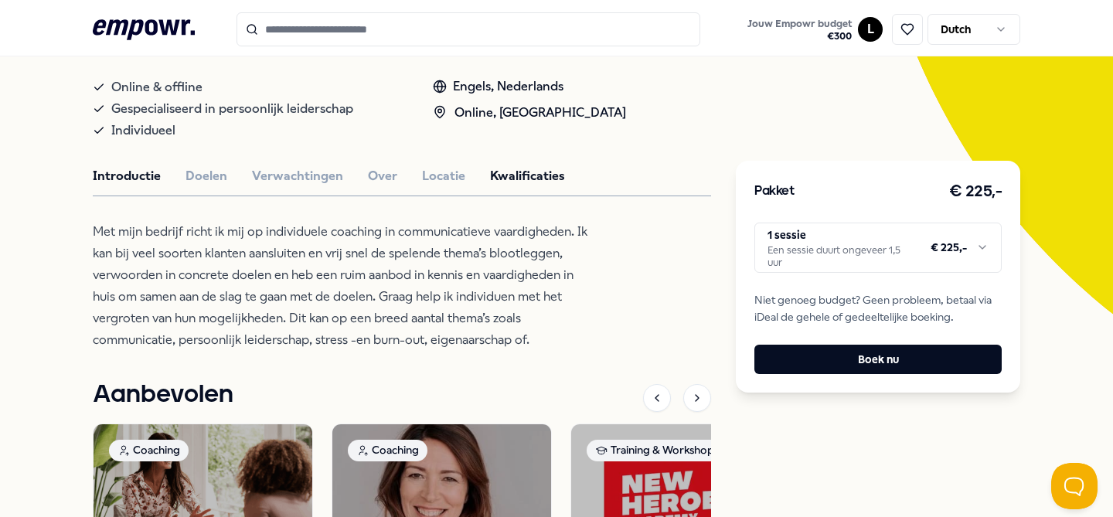
click at [537, 166] on button "Kwalificaties" at bounding box center [527, 176] width 75 height 20
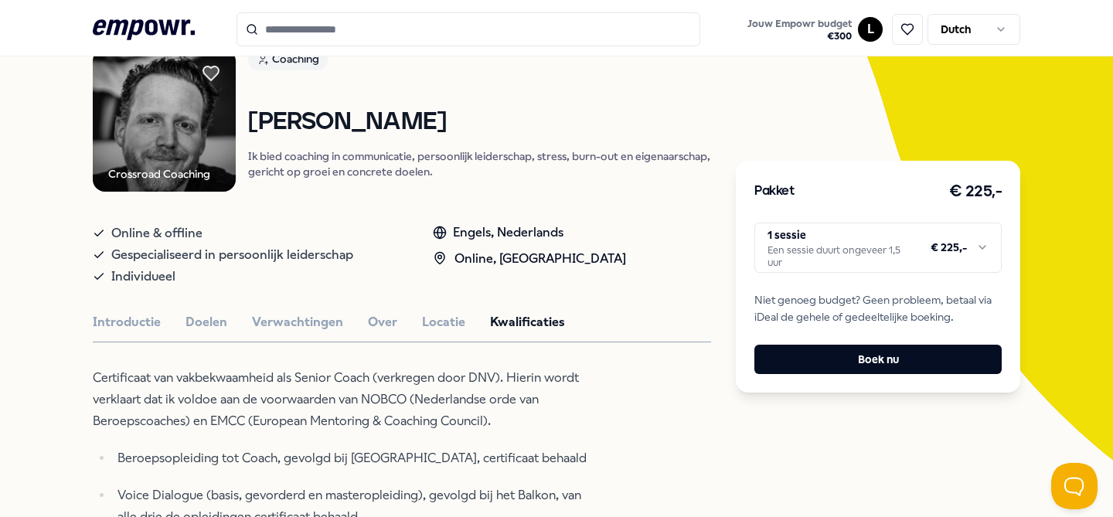
scroll to position [25, 0]
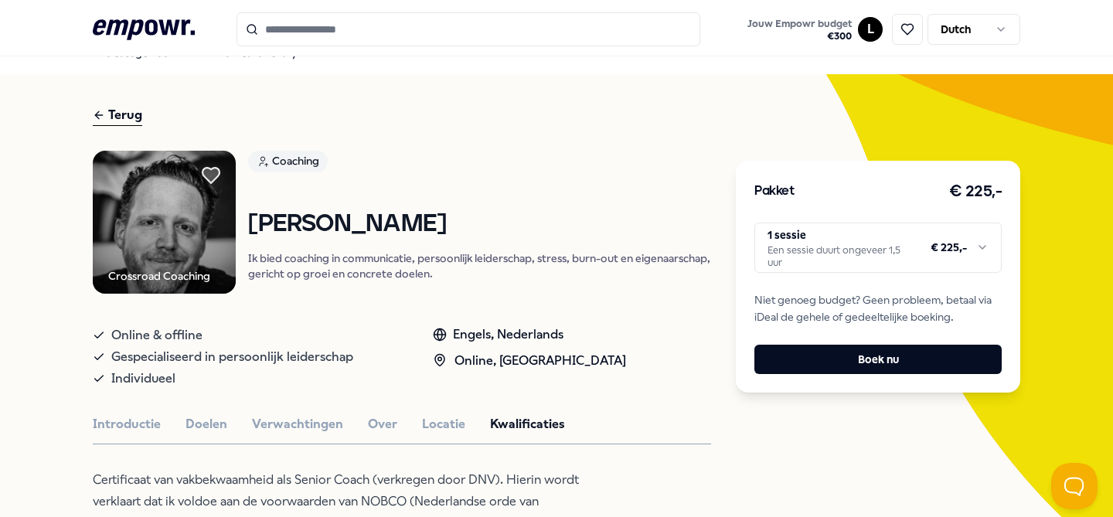
click at [206, 178] on icon at bounding box center [210, 175] width 17 height 15
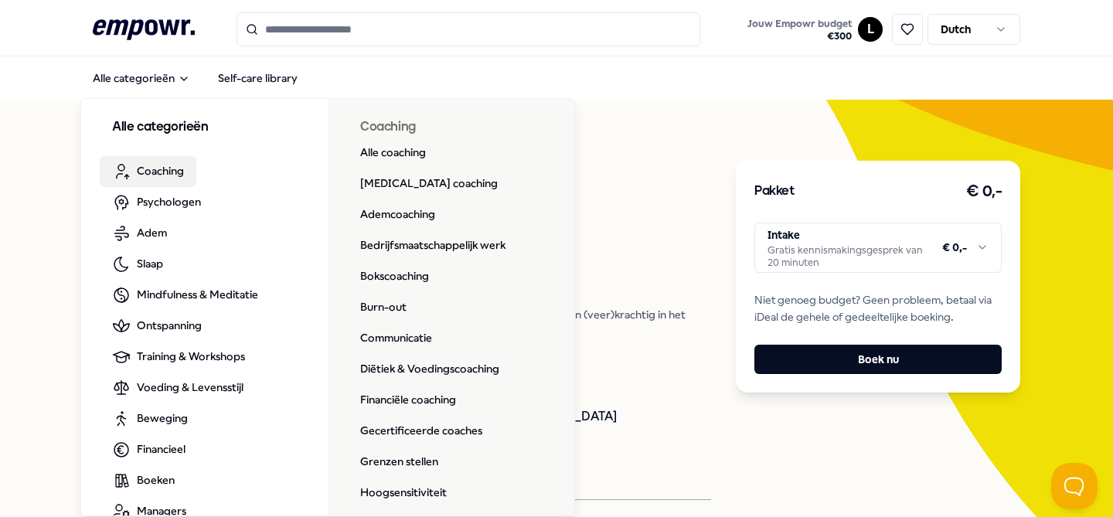
click at [126, 33] on icon ".empowr-logo_svg__cls-1{fill:#03032f}" at bounding box center [144, 29] width 102 height 29
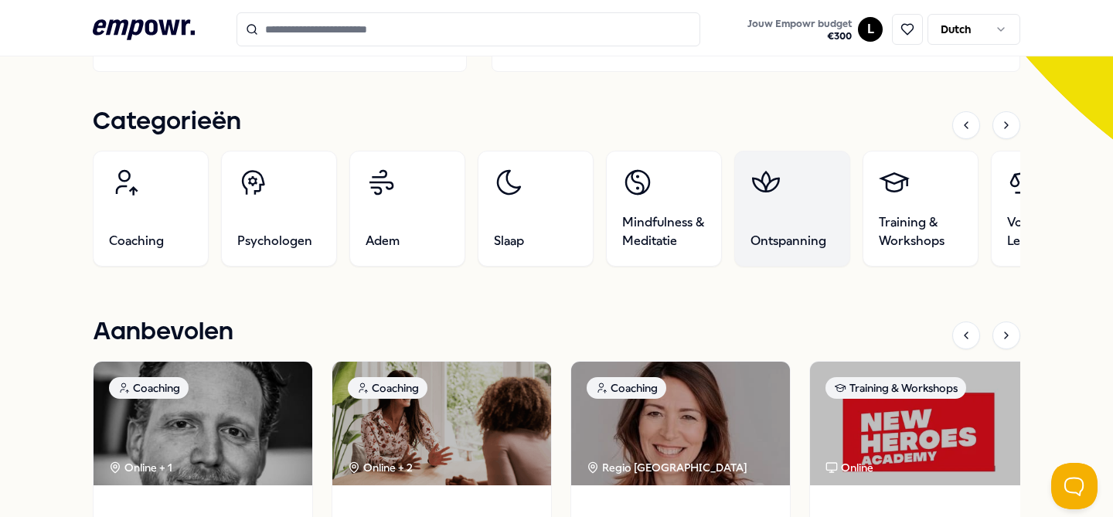
scroll to position [447, 0]
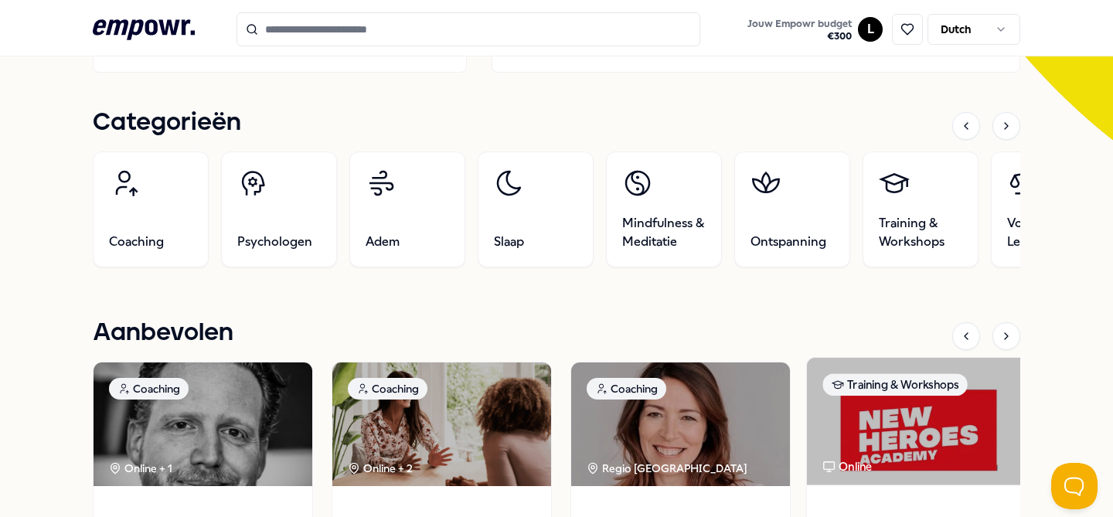
click at [888, 429] on img at bounding box center [919, 421] width 225 height 127
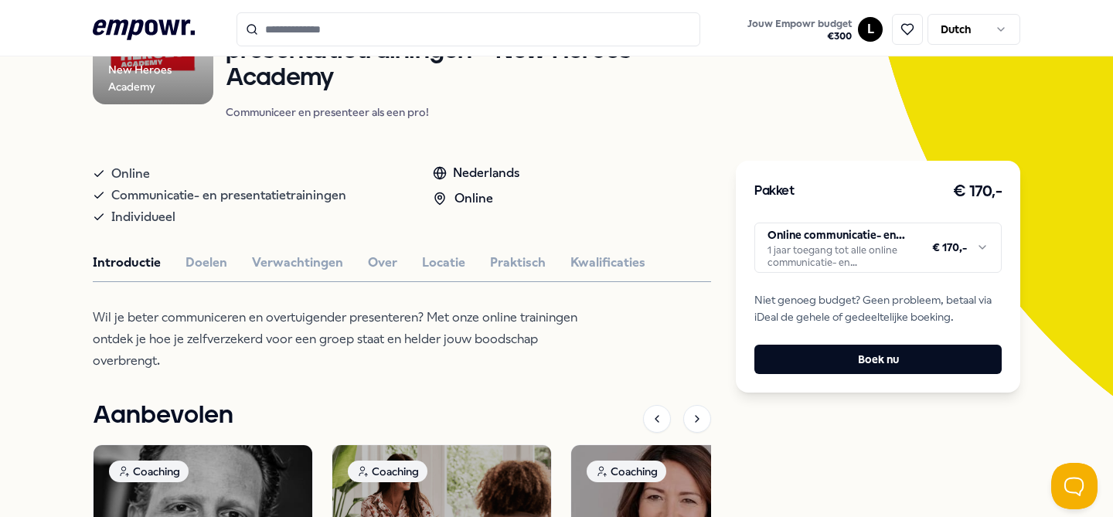
scroll to position [114, 0]
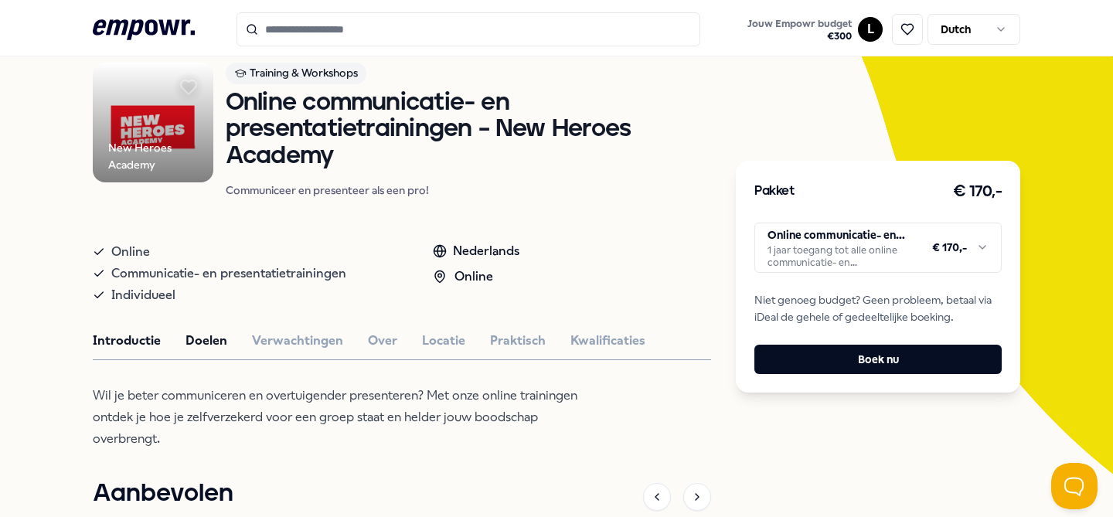
click at [215, 341] on button "Doelen" at bounding box center [206, 341] width 42 height 20
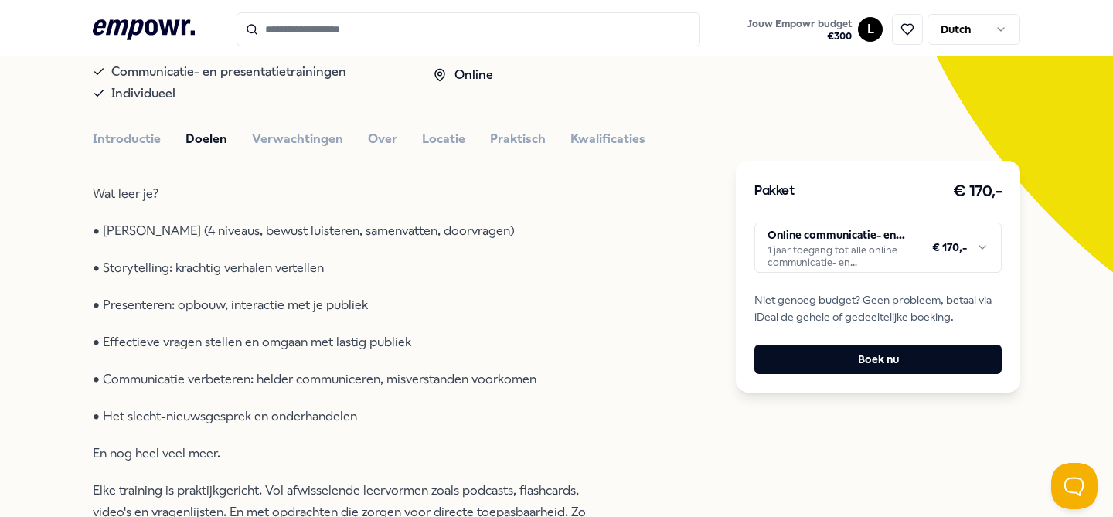
scroll to position [308, 0]
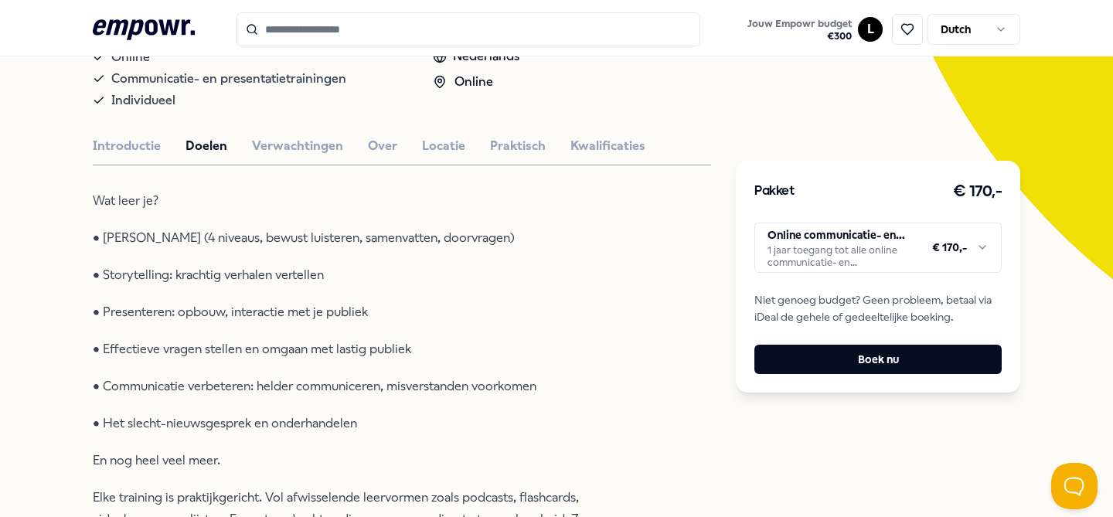
click at [304, 133] on div "New Heroes Academy Training & Workshops Online communicatie- en presentatietrai…" at bounding box center [402, 415] width 618 height 1094
click at [299, 144] on button "Verwachtingen" at bounding box center [297, 146] width 91 height 20
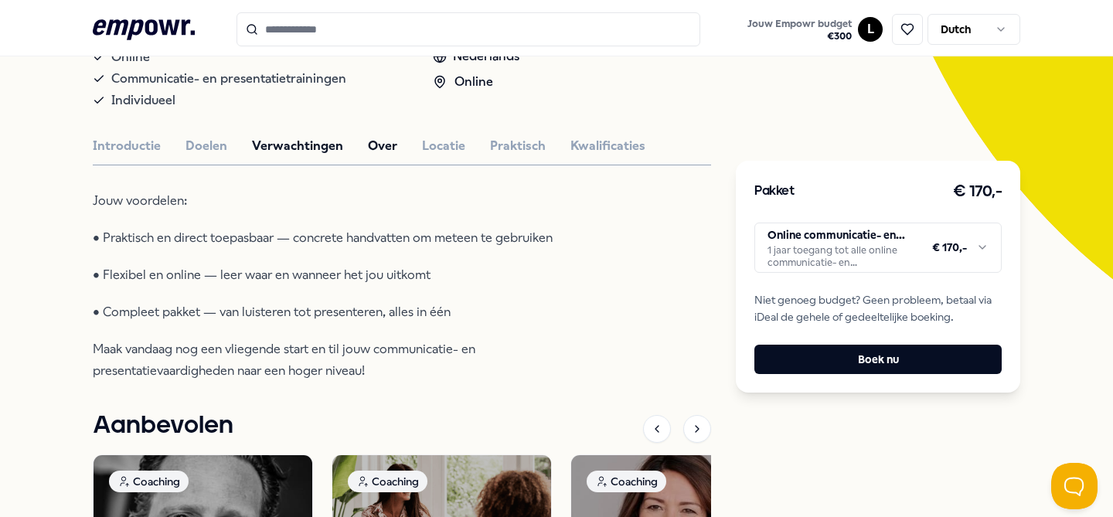
click at [387, 153] on button "Over" at bounding box center [382, 146] width 29 height 20
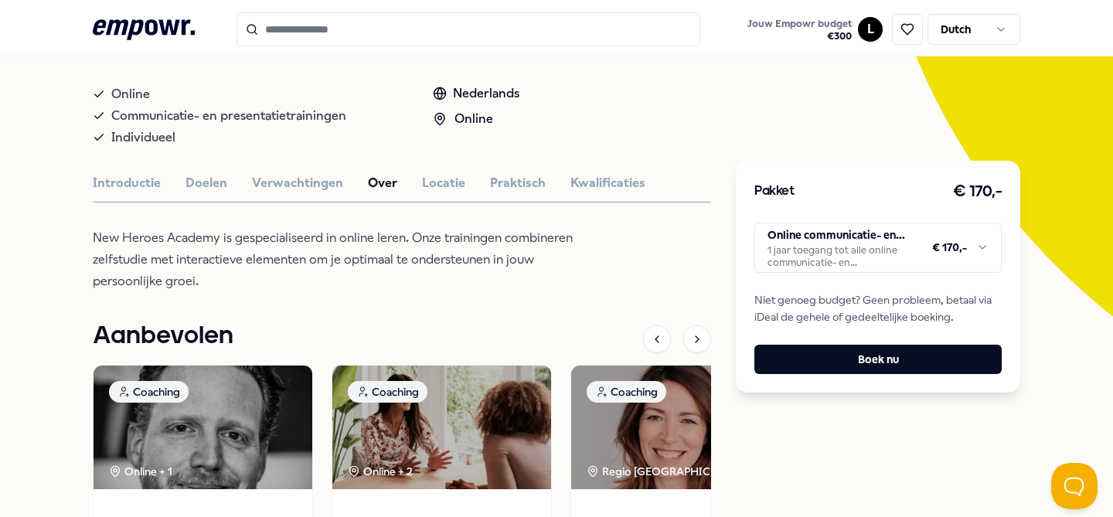
scroll to position [255, 0]
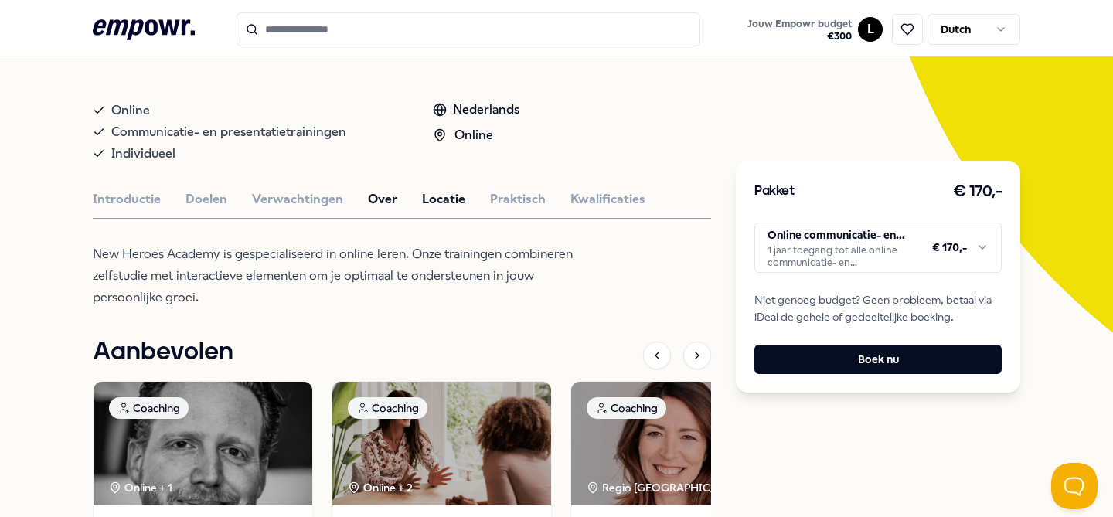
click at [437, 205] on button "Locatie" at bounding box center [443, 199] width 43 height 20
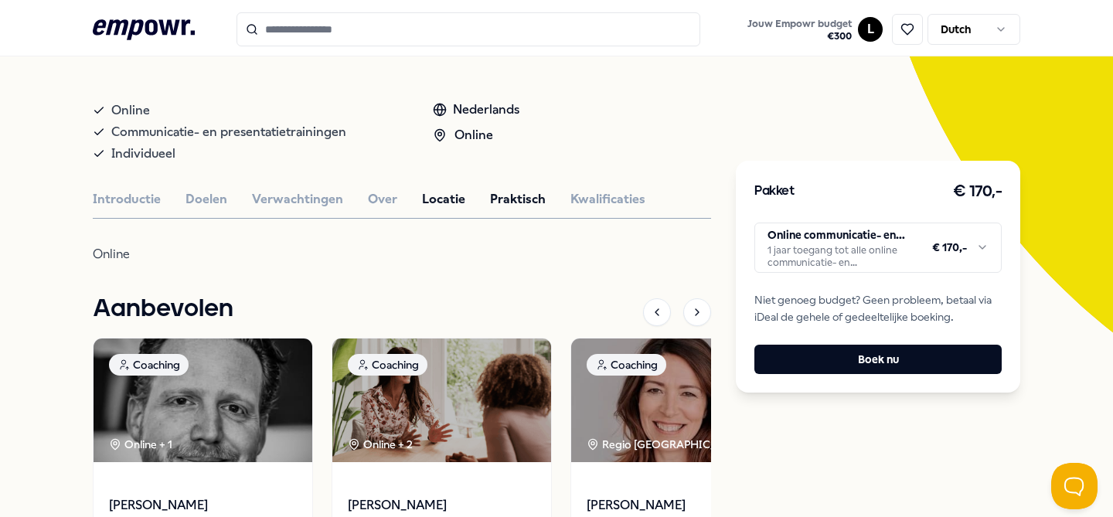
click at [523, 195] on button "Praktisch" at bounding box center [518, 199] width 56 height 20
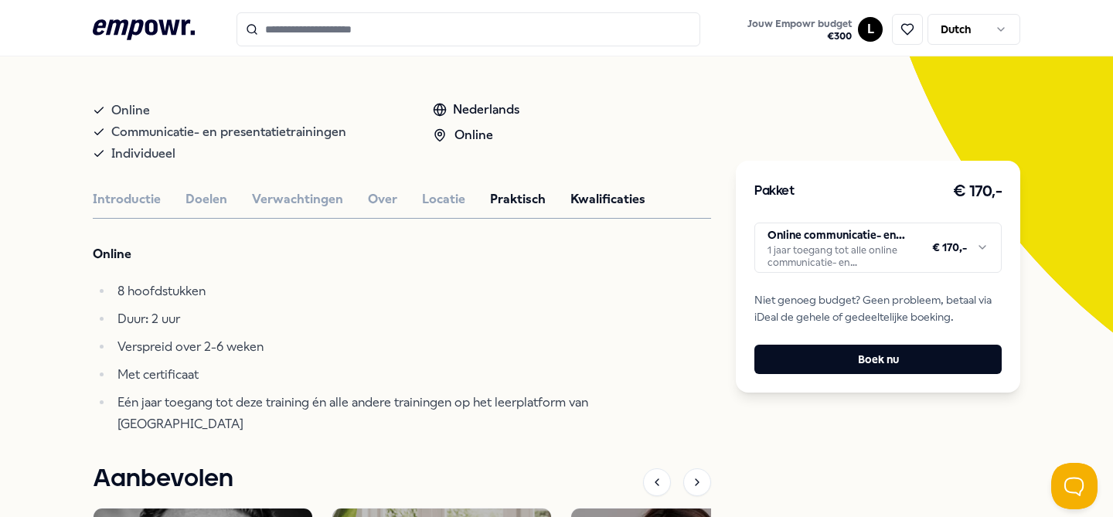
click at [636, 202] on button "Kwalificaties" at bounding box center [607, 199] width 75 height 20
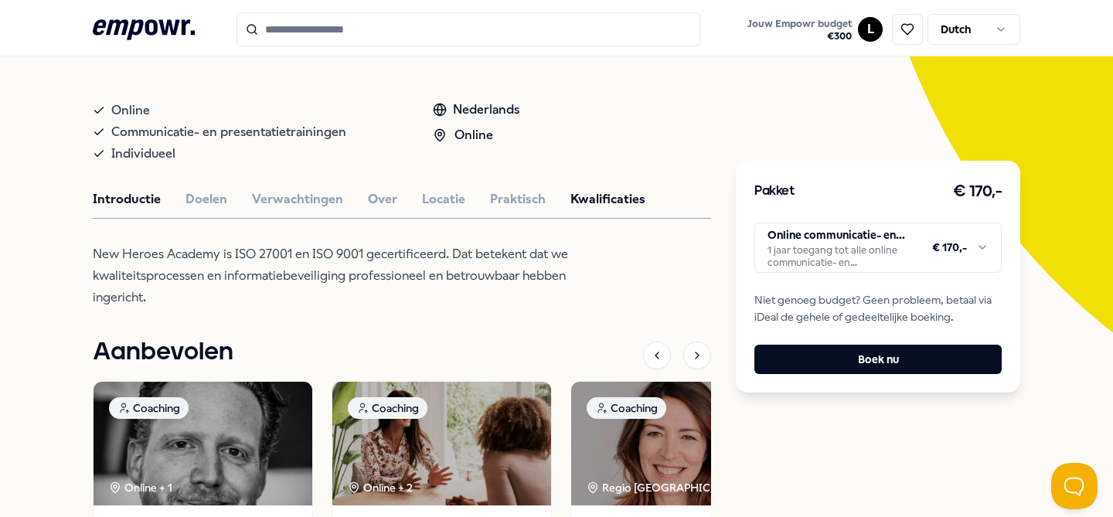
click at [127, 197] on button "Introductie" at bounding box center [127, 199] width 68 height 20
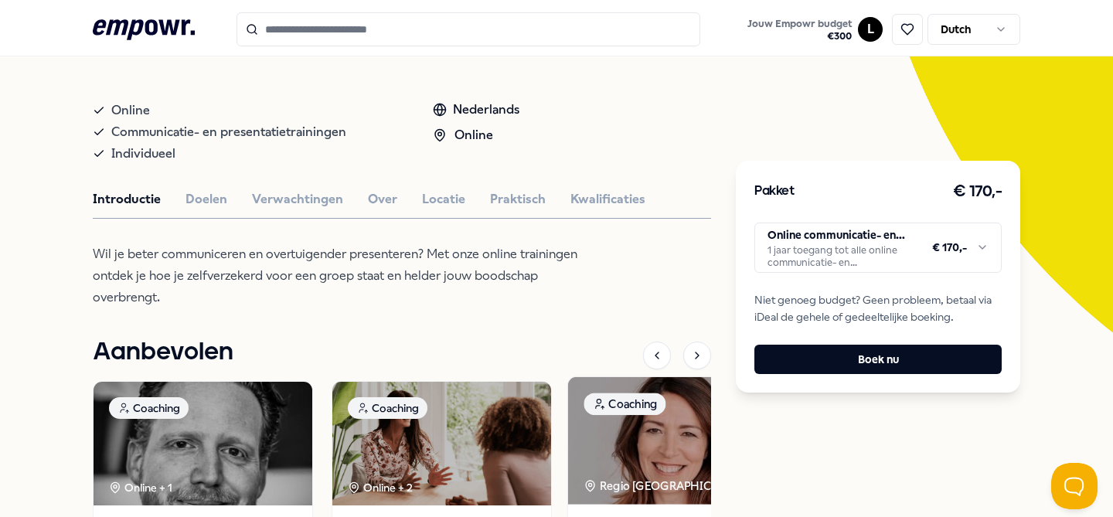
scroll to position [0, 0]
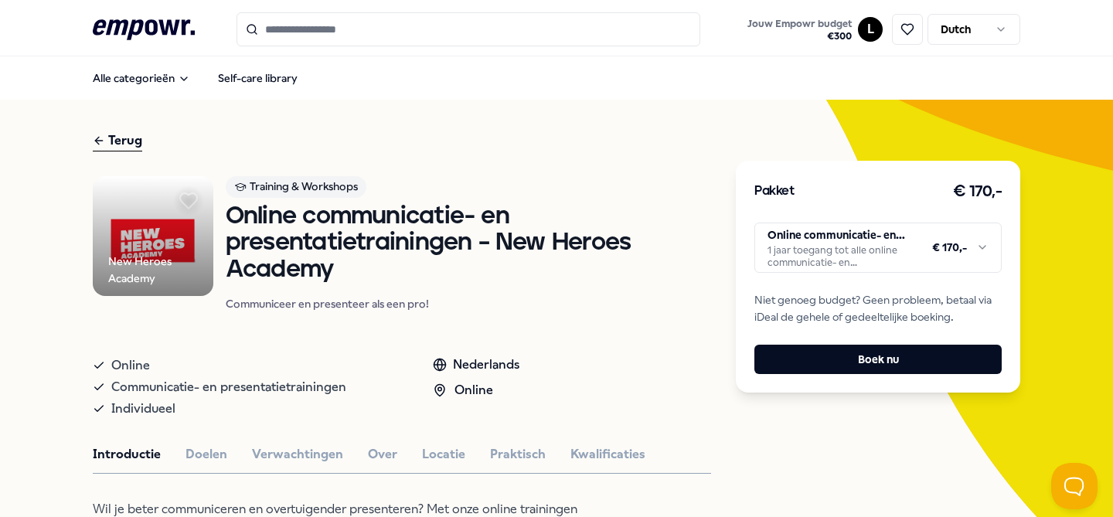
click at [186, 202] on icon at bounding box center [188, 200] width 17 height 15
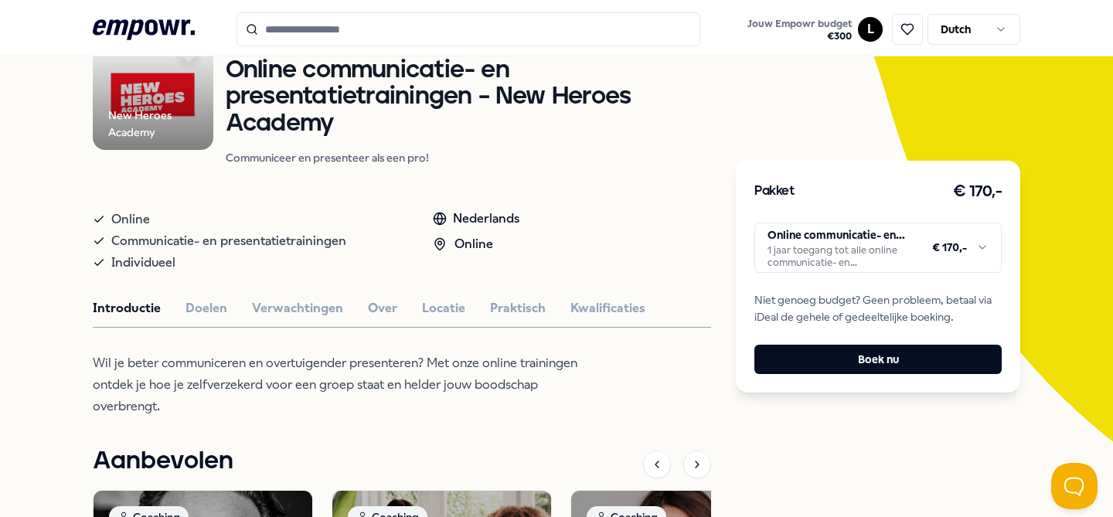
scroll to position [147, 0]
click at [853, 251] on html ".empowr-logo_svg__cls-1{fill:#03032f} Jouw Empowr budget € 300 L Dutch Alle cat…" at bounding box center [556, 258] width 1113 height 517
click at [685, 187] on html ".empowr-logo_svg__cls-1{fill:#03032f} Jouw Empowr budget € 300 L Dutch Alle cat…" at bounding box center [556, 258] width 1113 height 517
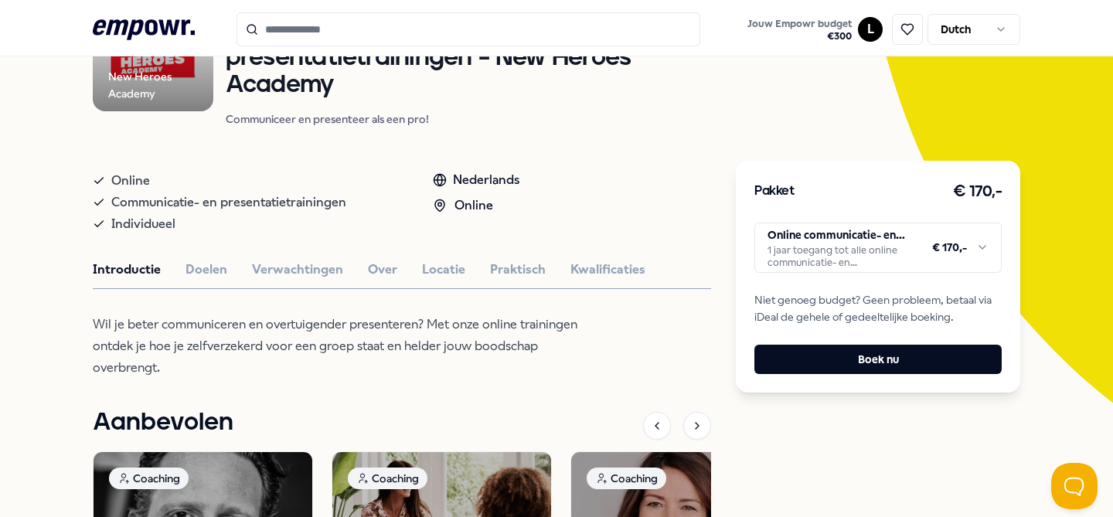
scroll to position [175, 0]
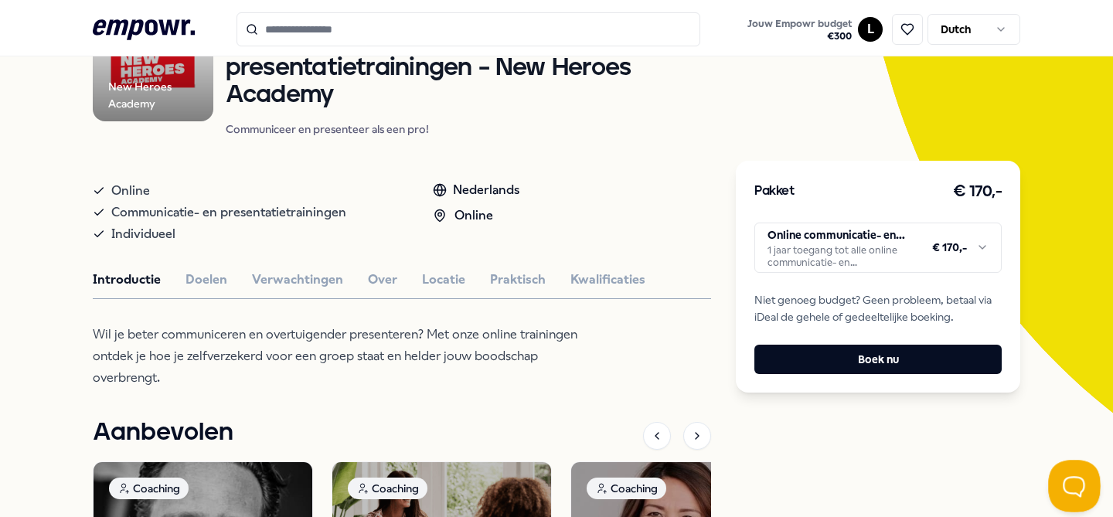
click at [1070, 487] on button "Open Beacon popover" at bounding box center [1071, 483] width 46 height 46
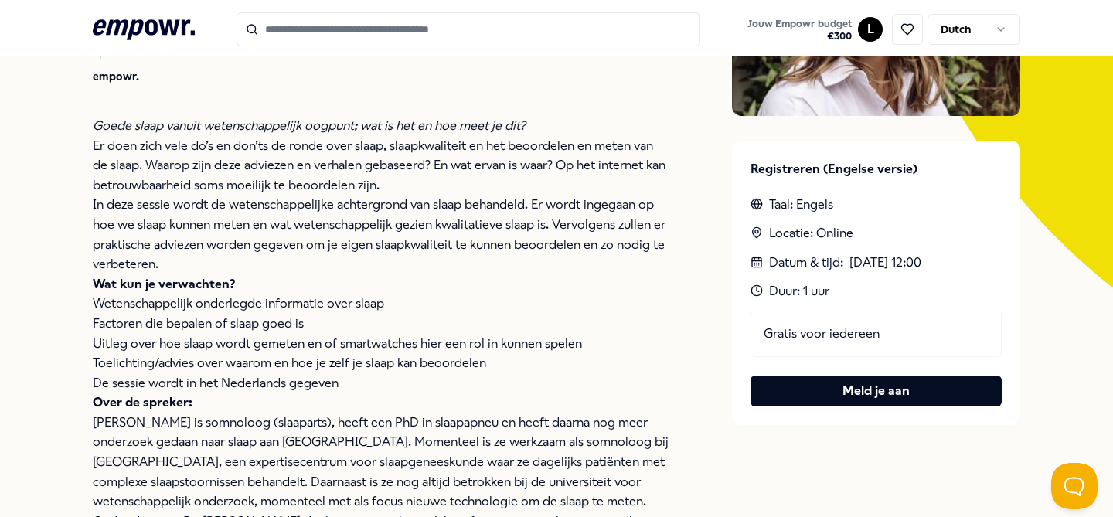
scroll to position [366, 0]
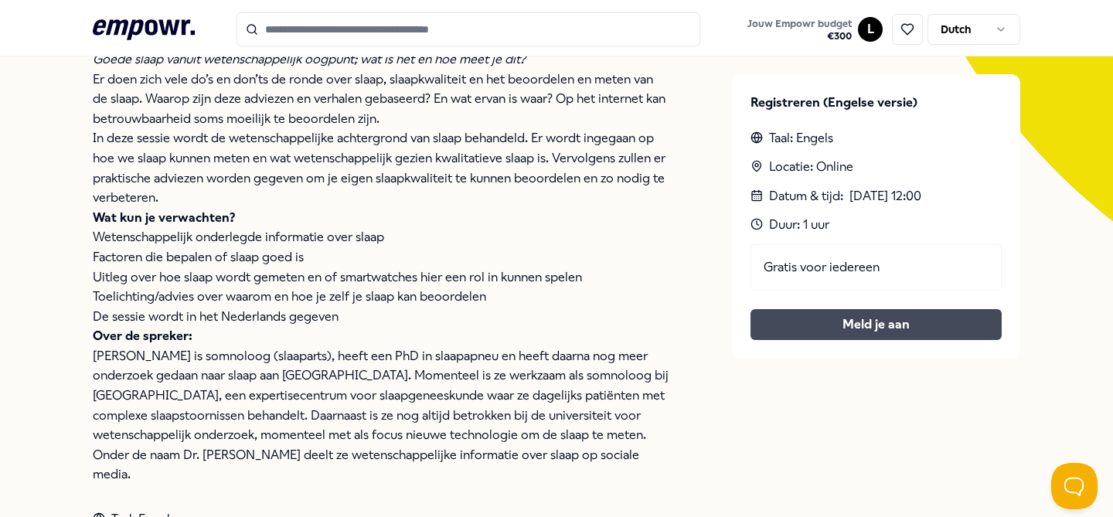
click at [821, 329] on button "Meld je aan" at bounding box center [875, 324] width 251 height 31
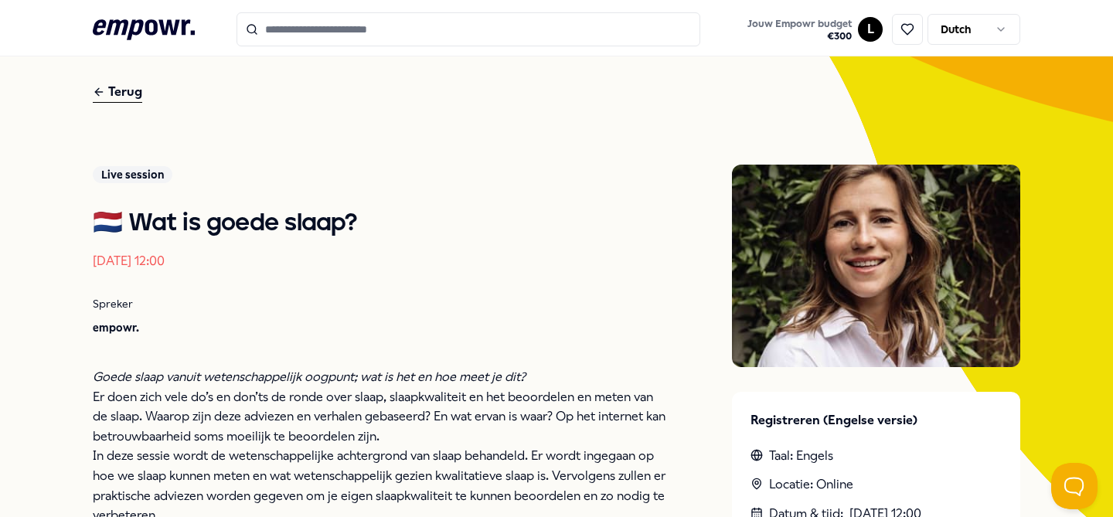
scroll to position [0, 0]
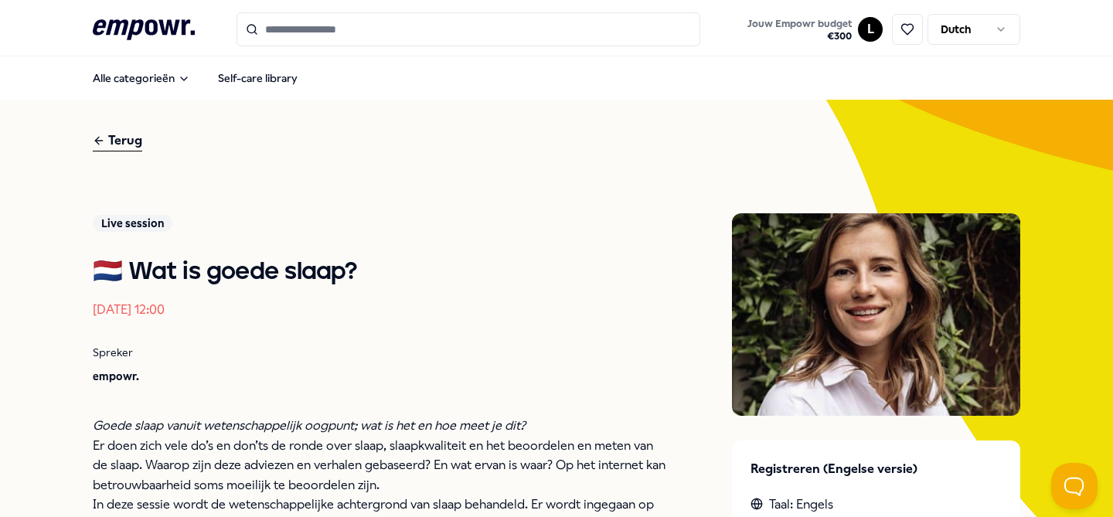
click at [126, 142] on div "Terug" at bounding box center [117, 141] width 49 height 21
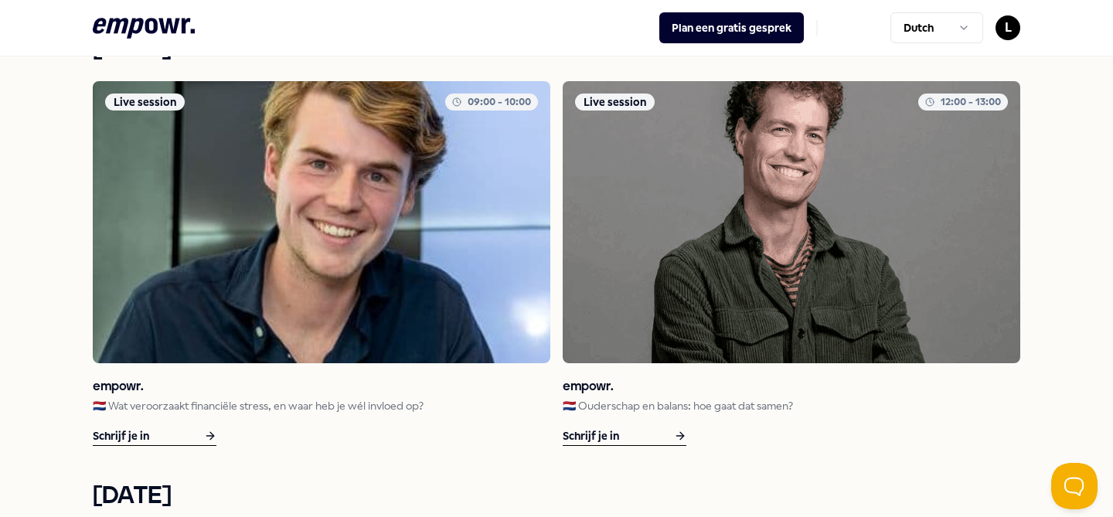
scroll to position [913, 0]
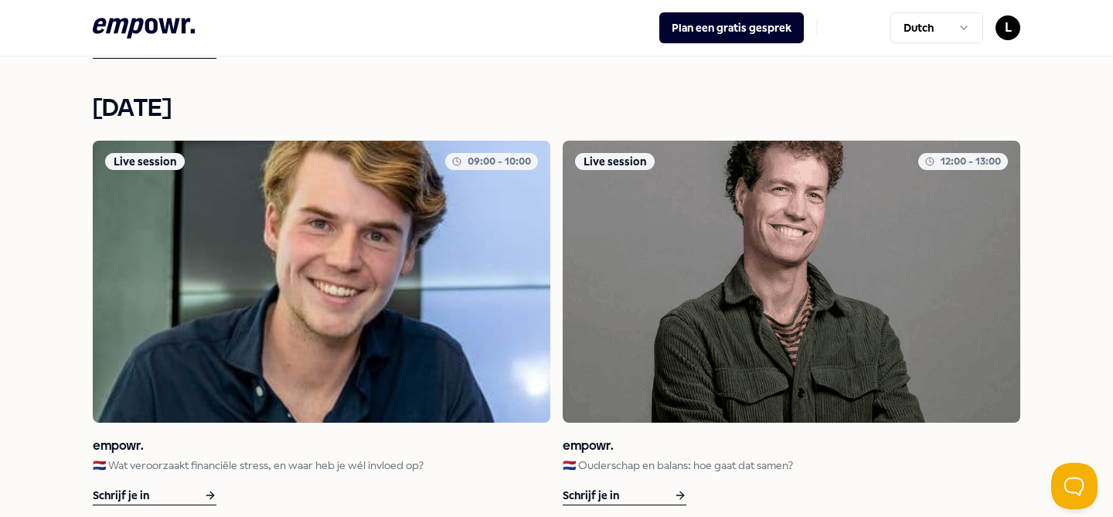
click at [223, 372] on img at bounding box center [321, 282] width 457 height 282
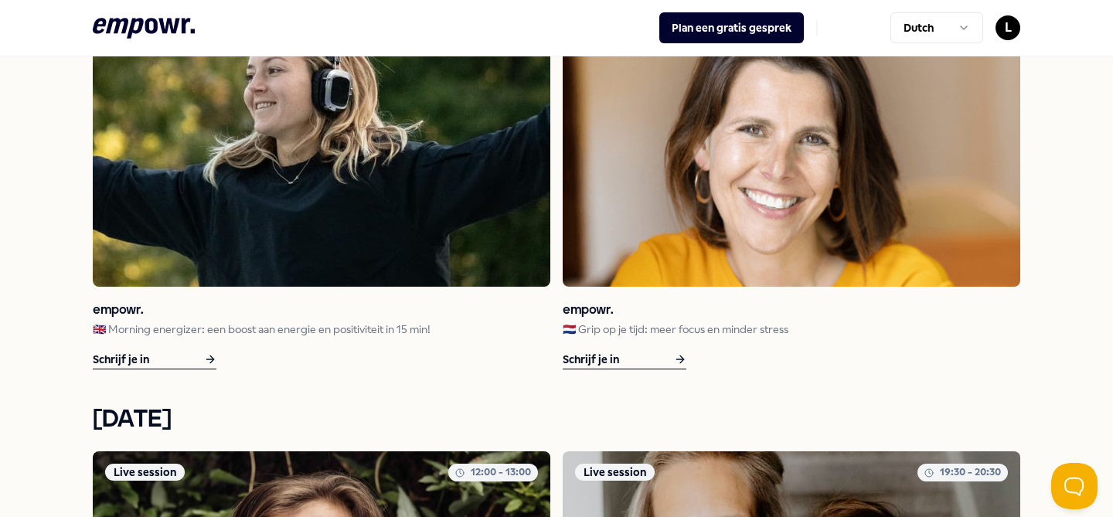
scroll to position [1494, 0]
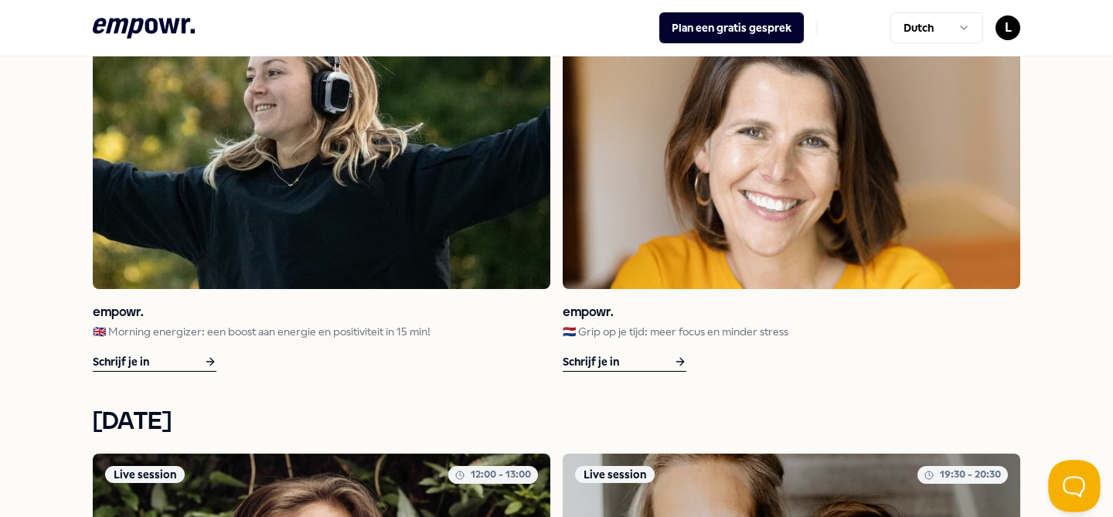
click at [1073, 483] on button "Open Beacon popover" at bounding box center [1071, 483] width 46 height 46
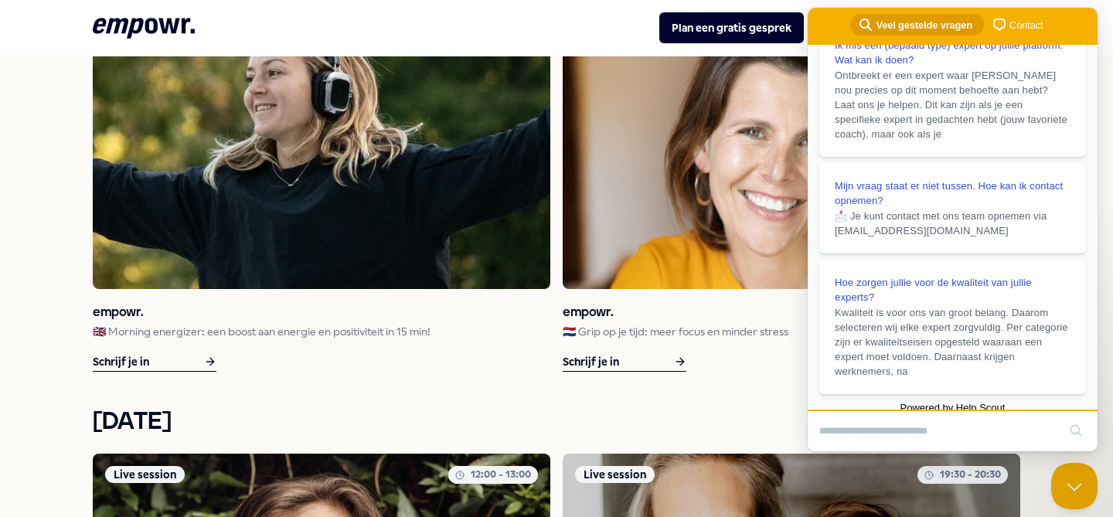
scroll to position [400, 0]
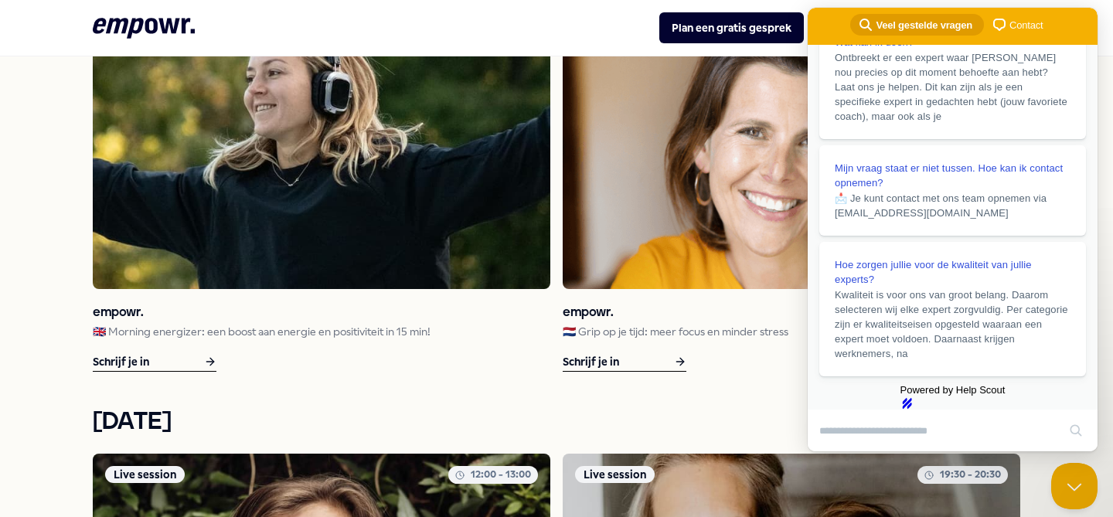
click at [417, 17] on div ".empowr-logo_svg__cls-1{fill:#03032f} Plan een gratis gesprek Dutch L" at bounding box center [556, 27] width 927 height 31
click at [740, 34] on button "Plan een gratis gesprek" at bounding box center [731, 27] width 144 height 31
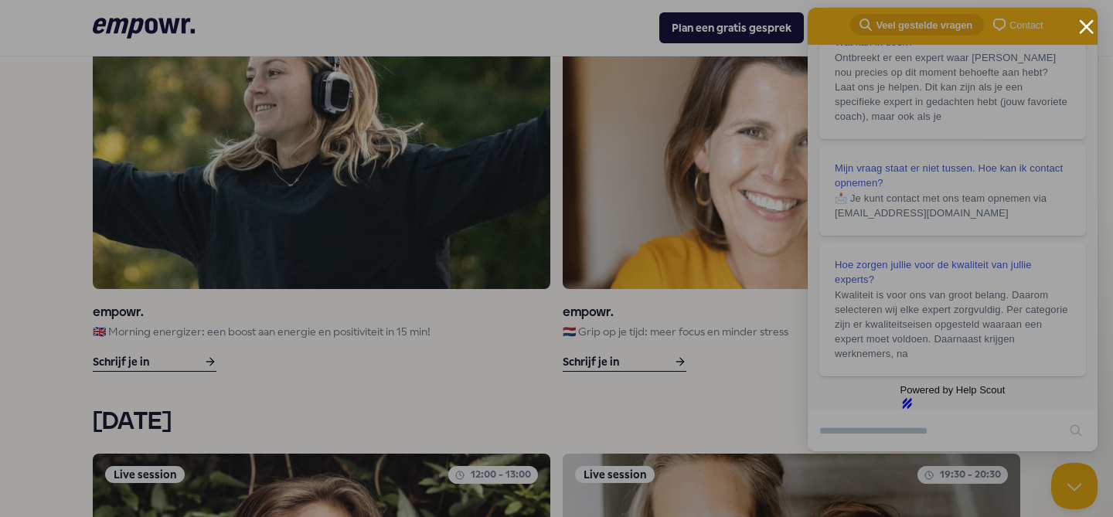
click at [1028, 177] on div at bounding box center [556, 258] width 1113 height 517
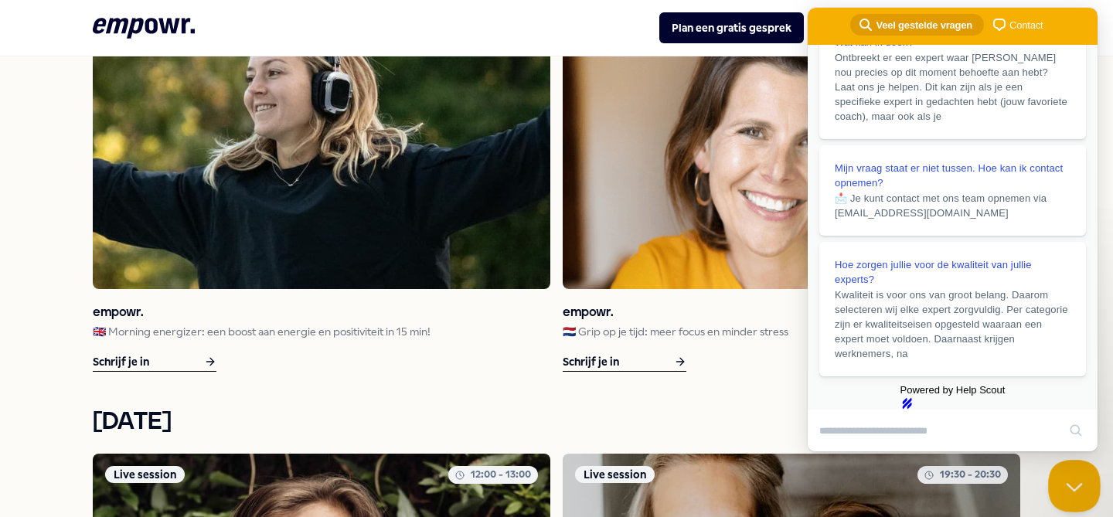
click at [1064, 483] on button "Close Beacon popover" at bounding box center [1071, 483] width 46 height 46
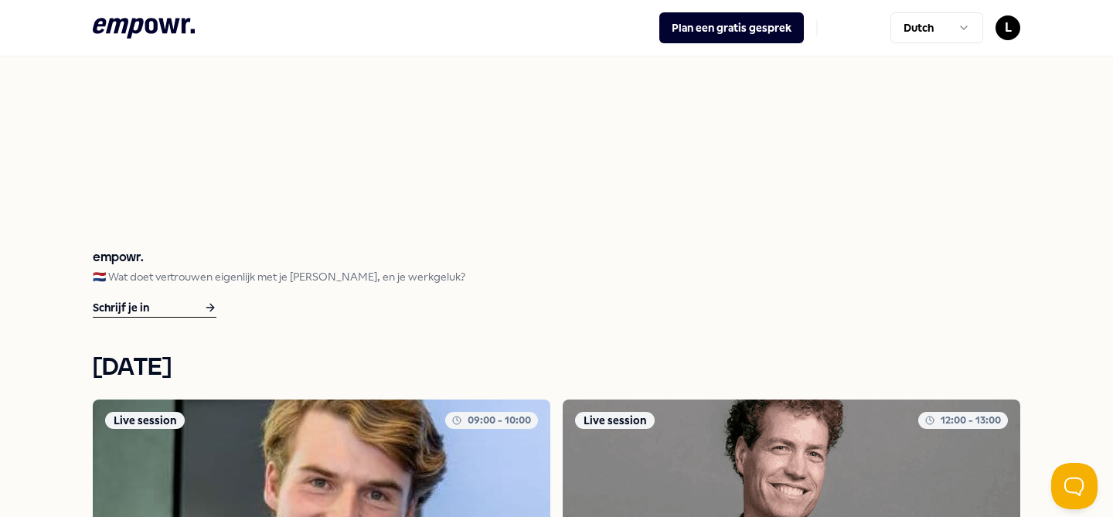
scroll to position [0, 0]
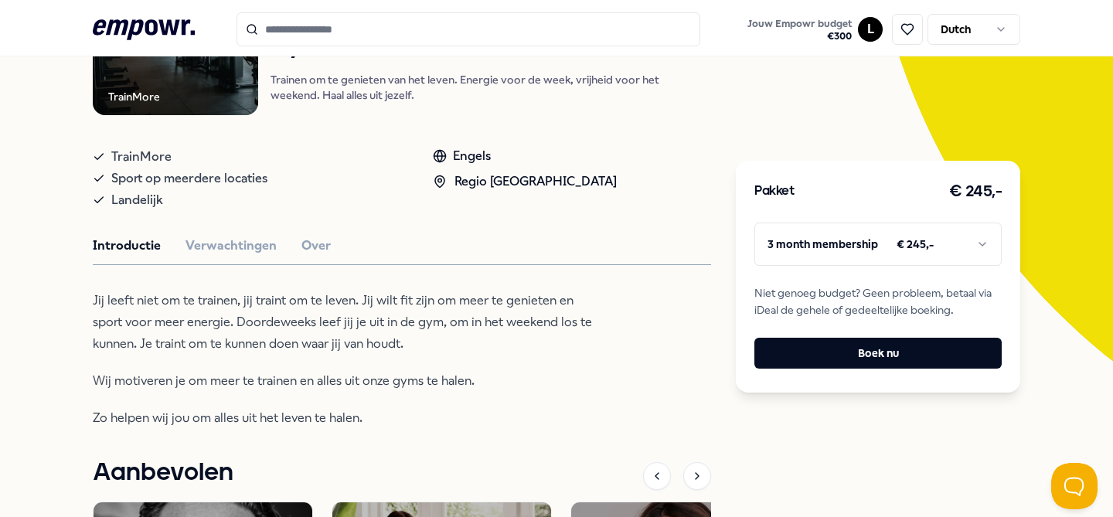
scroll to position [316, 0]
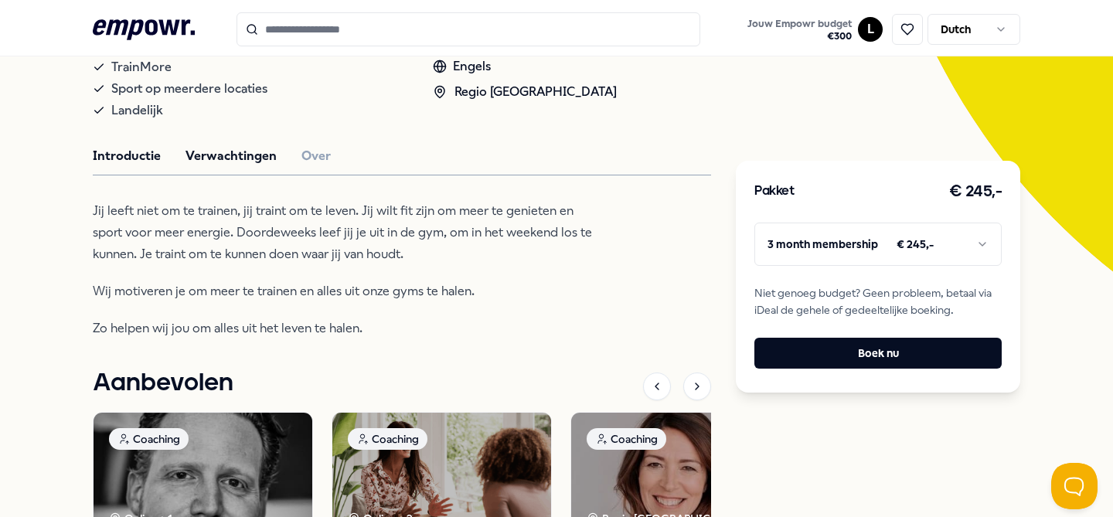
click at [246, 162] on button "Verwachtingen" at bounding box center [230, 156] width 91 height 20
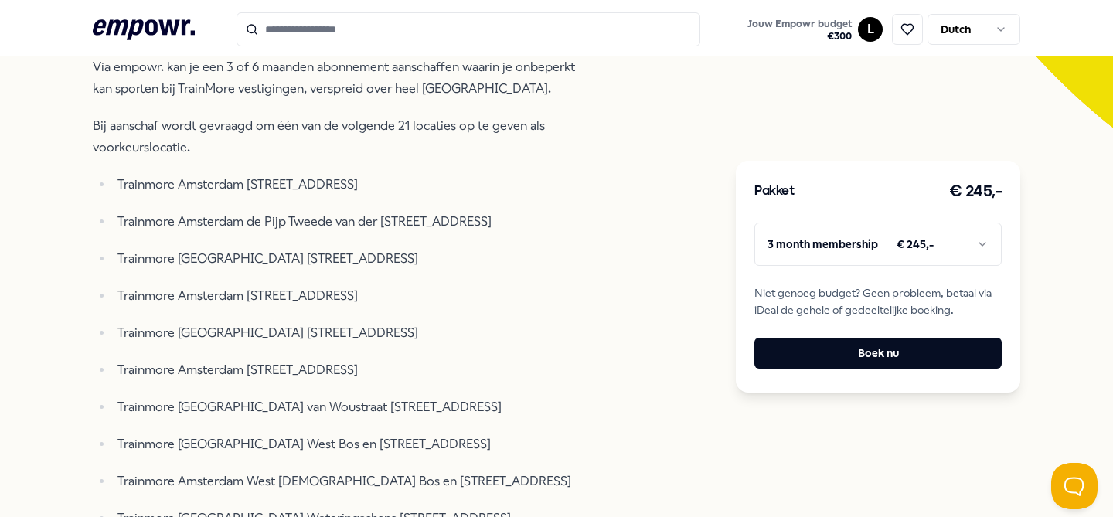
scroll to position [524, 0]
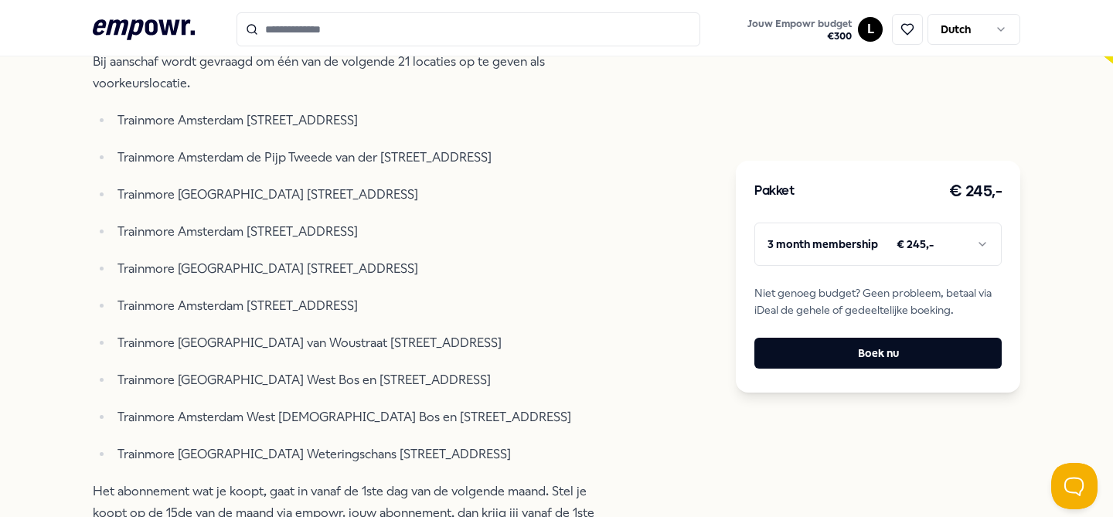
click at [291, 345] on p "Trainmore [GEOGRAPHIC_DATA] van Woustraat [STREET_ADDRESS]" at bounding box center [356, 343] width 478 height 22
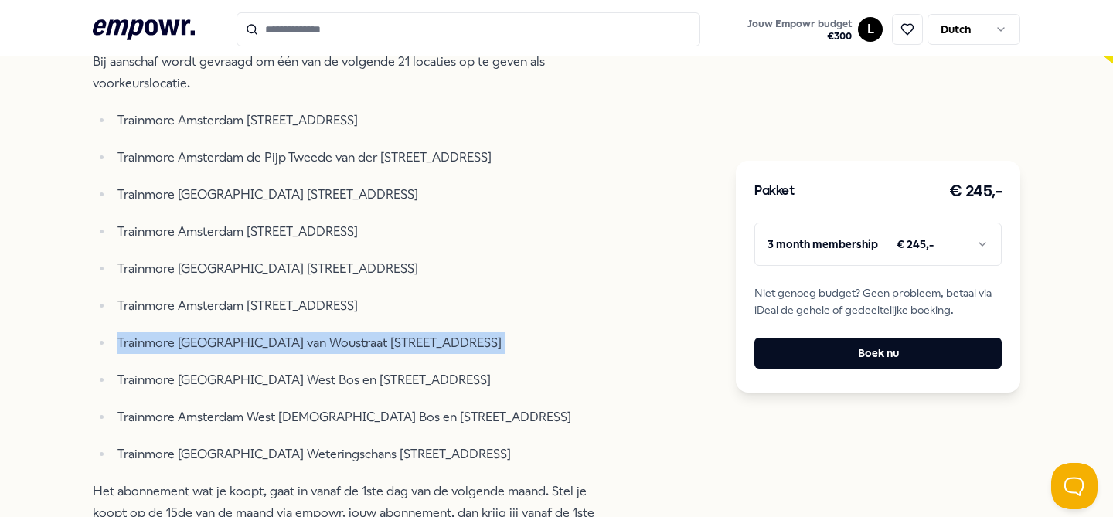
click at [291, 345] on p "Trainmore [GEOGRAPHIC_DATA] van Woustraat [STREET_ADDRESS]" at bounding box center [356, 343] width 478 height 22
copy p "Trainmore [GEOGRAPHIC_DATA] van Woustraat [STREET_ADDRESS]"
